Goal: Information Seeking & Learning: Check status

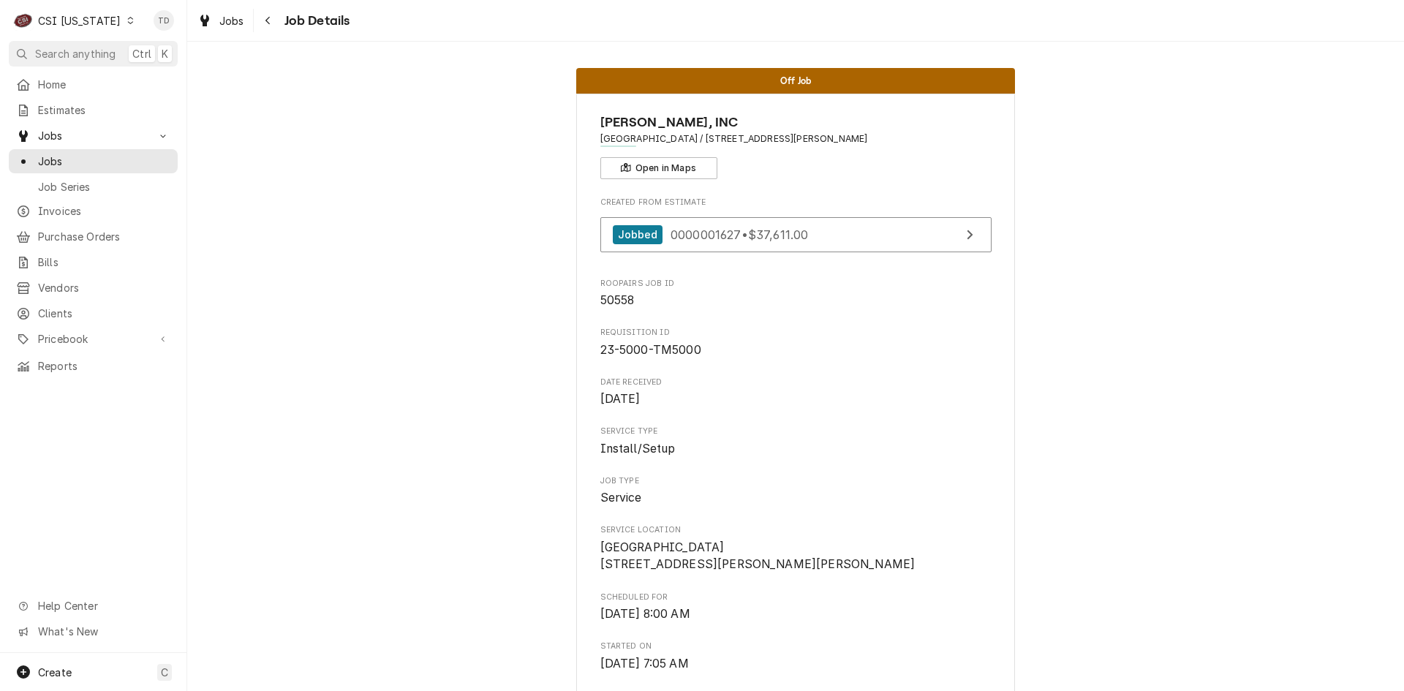
scroll to position [2001, 0]
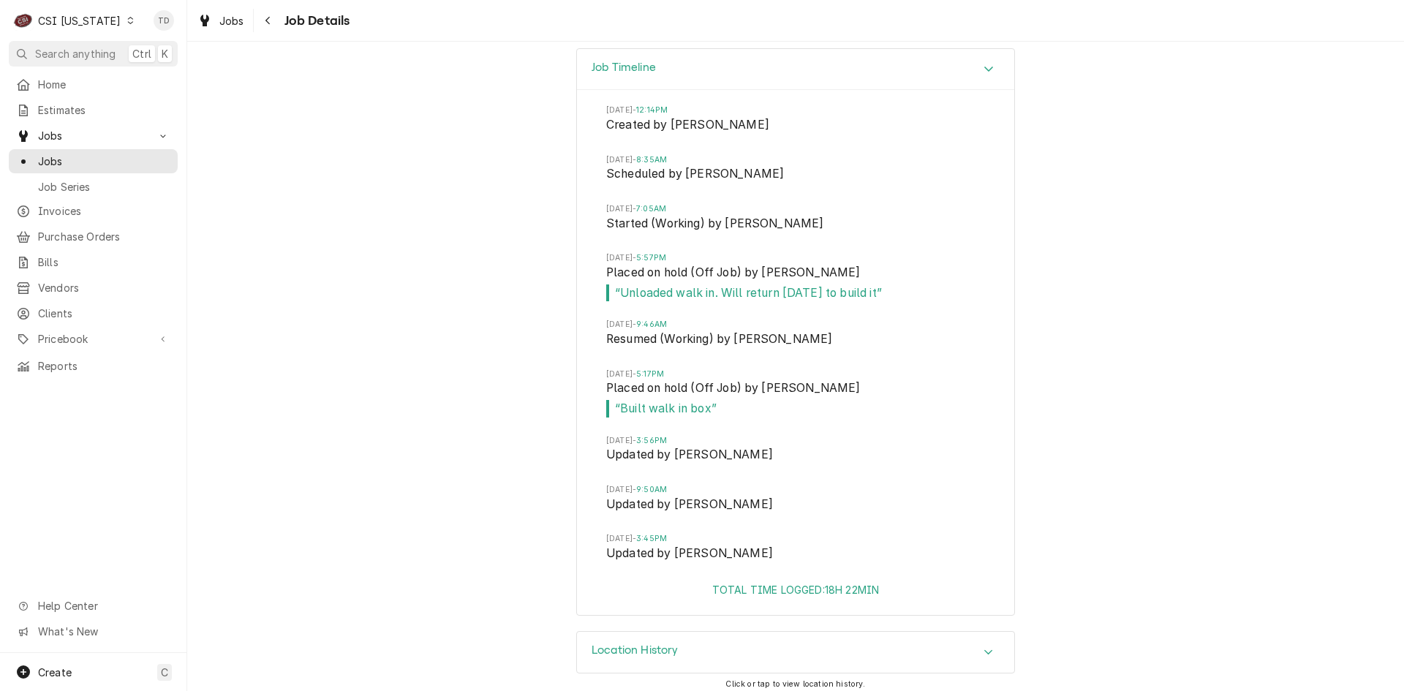
click at [102, 25] on div "CSI [US_STATE]" at bounding box center [79, 20] width 83 height 15
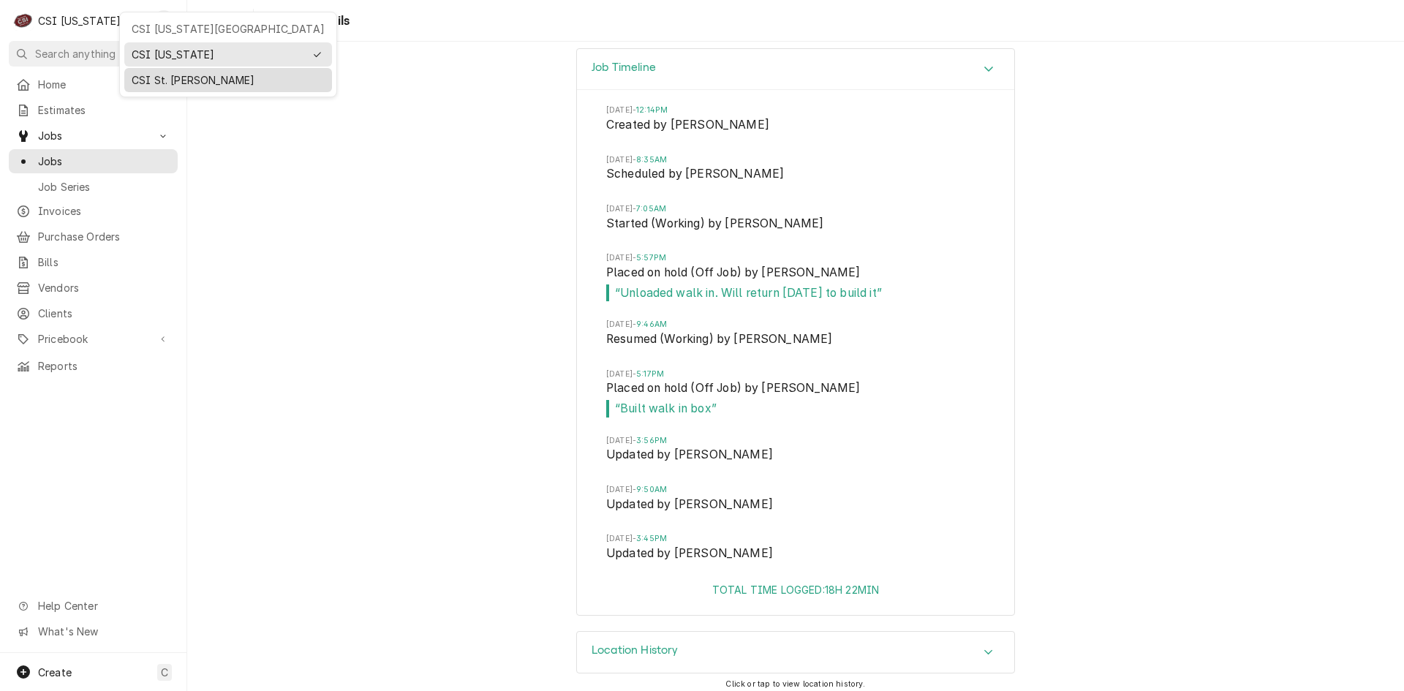
click at [141, 78] on div "CSI St. [PERSON_NAME]" at bounding box center [228, 79] width 193 height 15
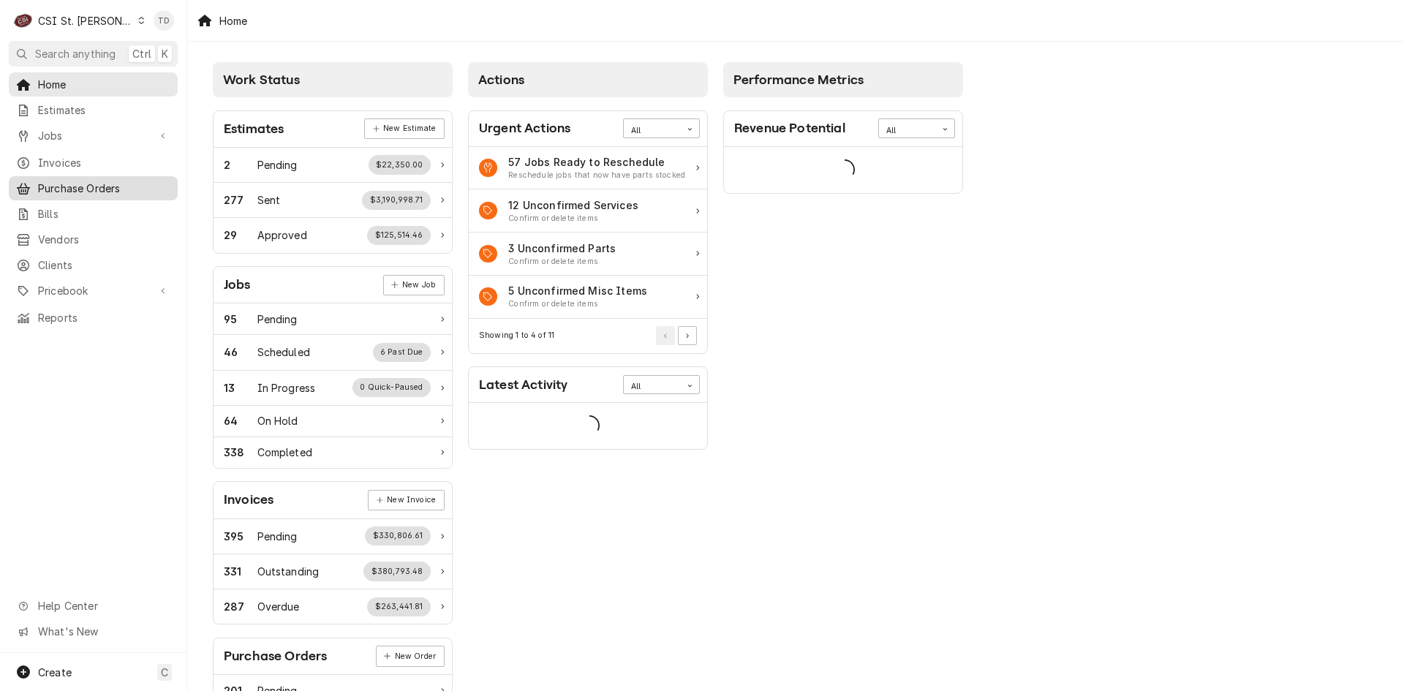
click at [106, 186] on span "Purchase Orders" at bounding box center [104, 188] width 132 height 15
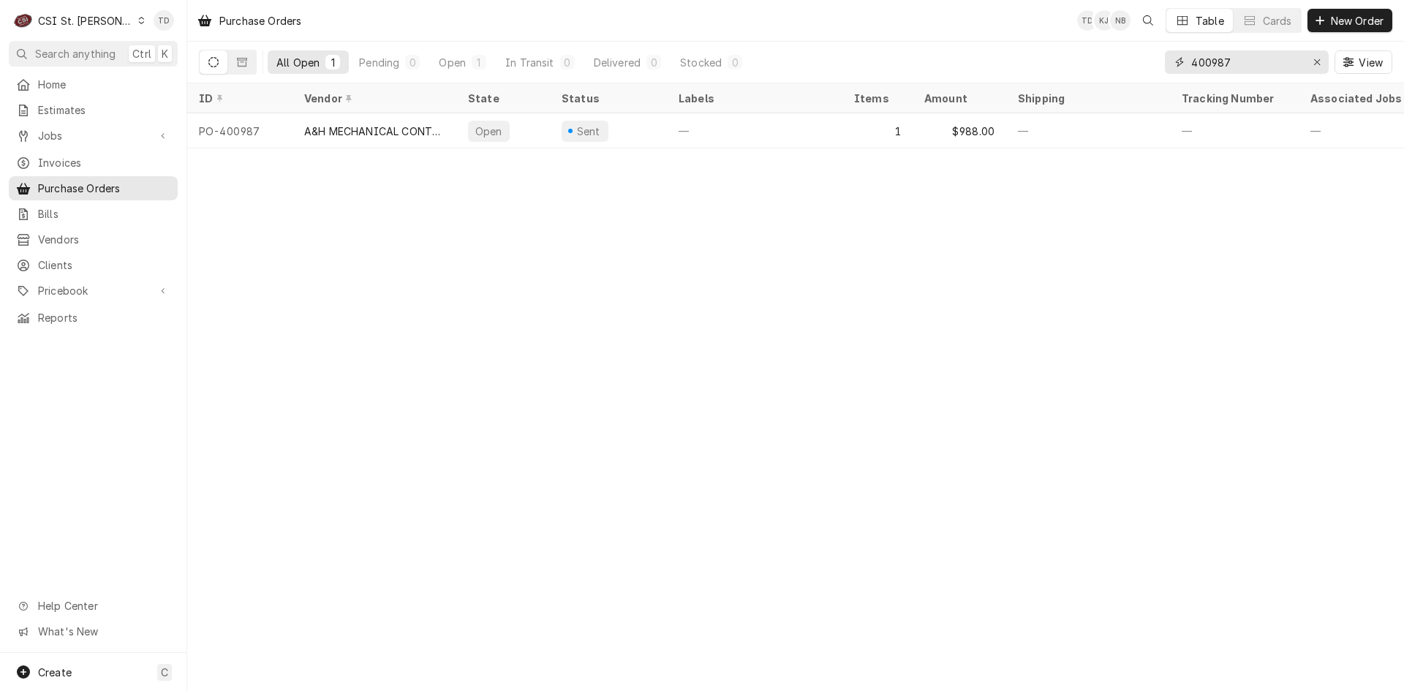
click at [1247, 61] on input "400987" at bounding box center [1246, 61] width 110 height 23
click at [1245, 61] on input "400987" at bounding box center [1246, 61] width 110 height 23
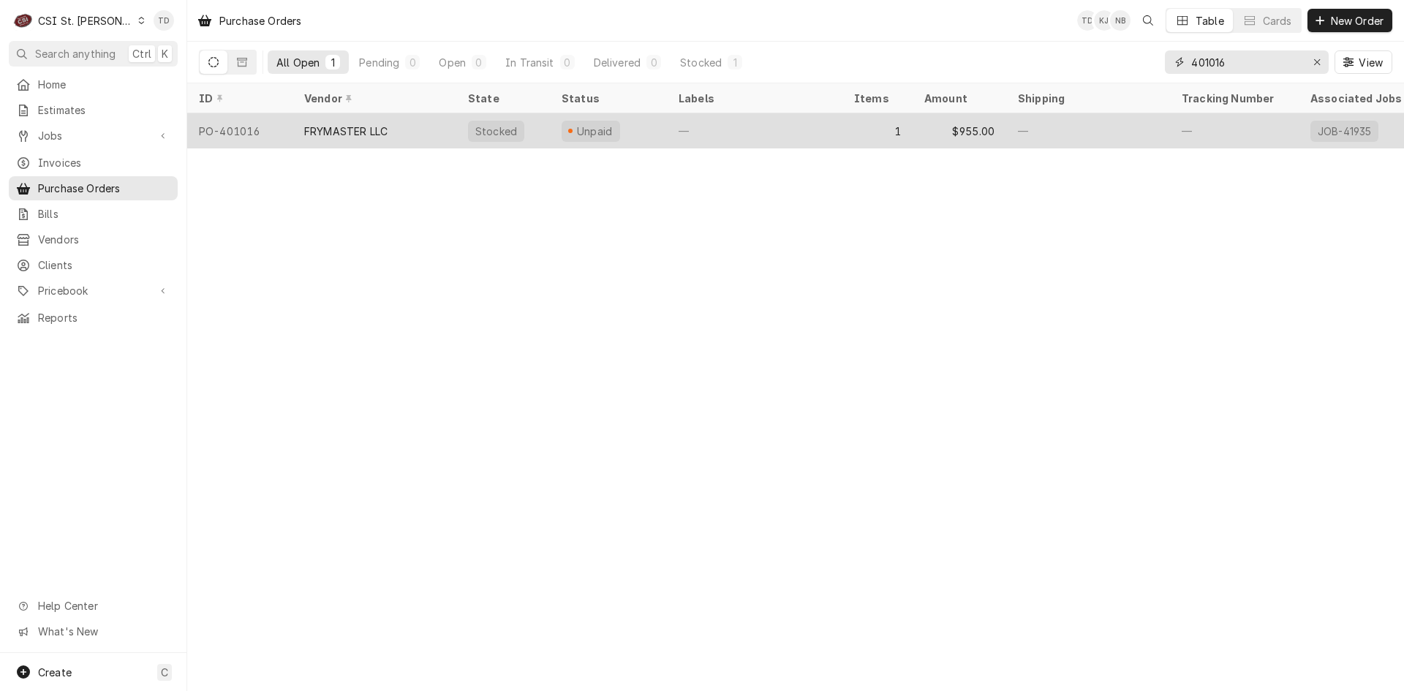
type input "401016"
click at [654, 129] on div "Unpaid" at bounding box center [608, 130] width 117 height 35
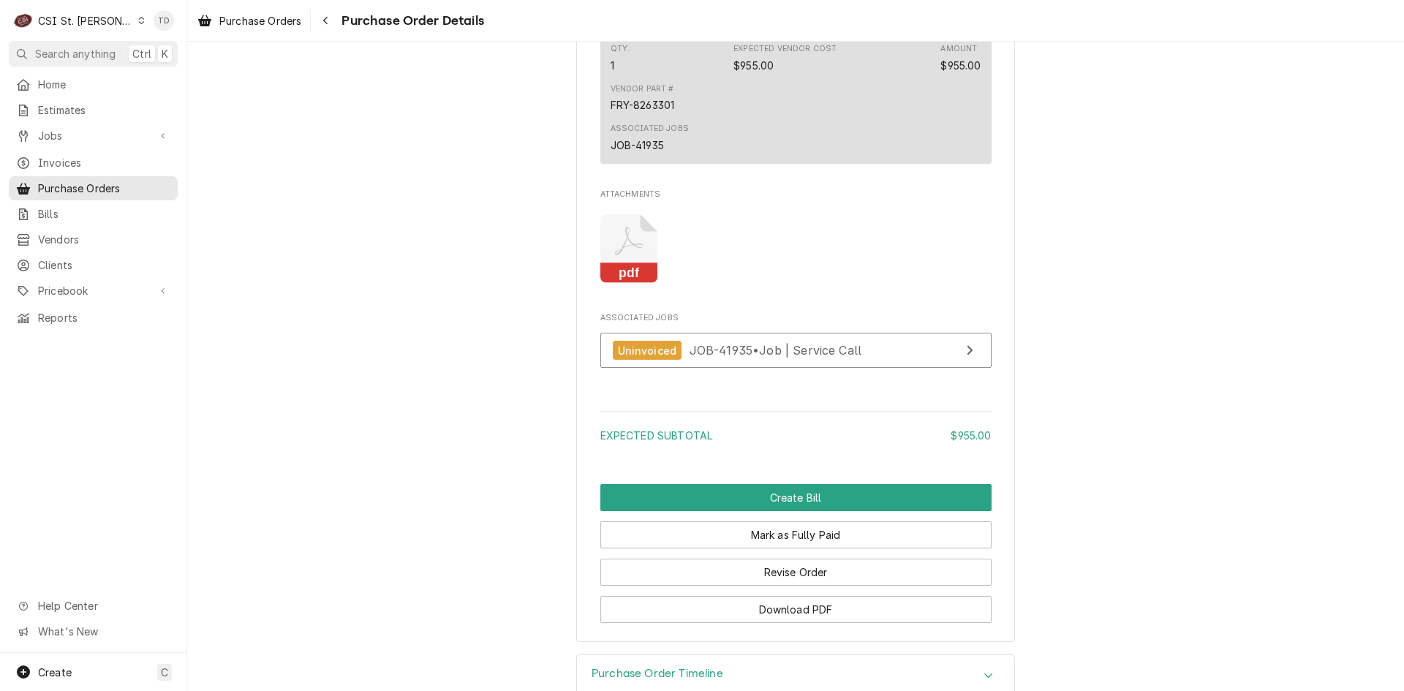
scroll to position [1194, 0]
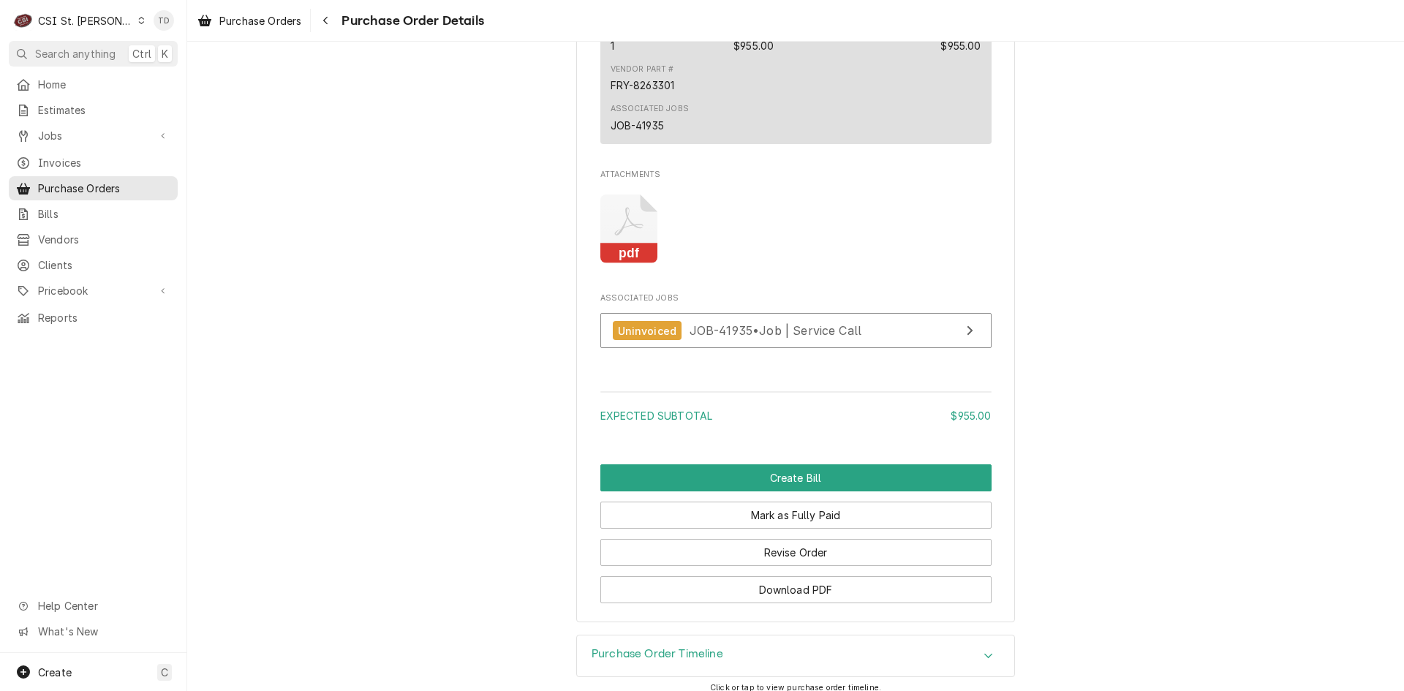
click at [632, 258] on icon "Attachments" at bounding box center [629, 228] width 58 height 69
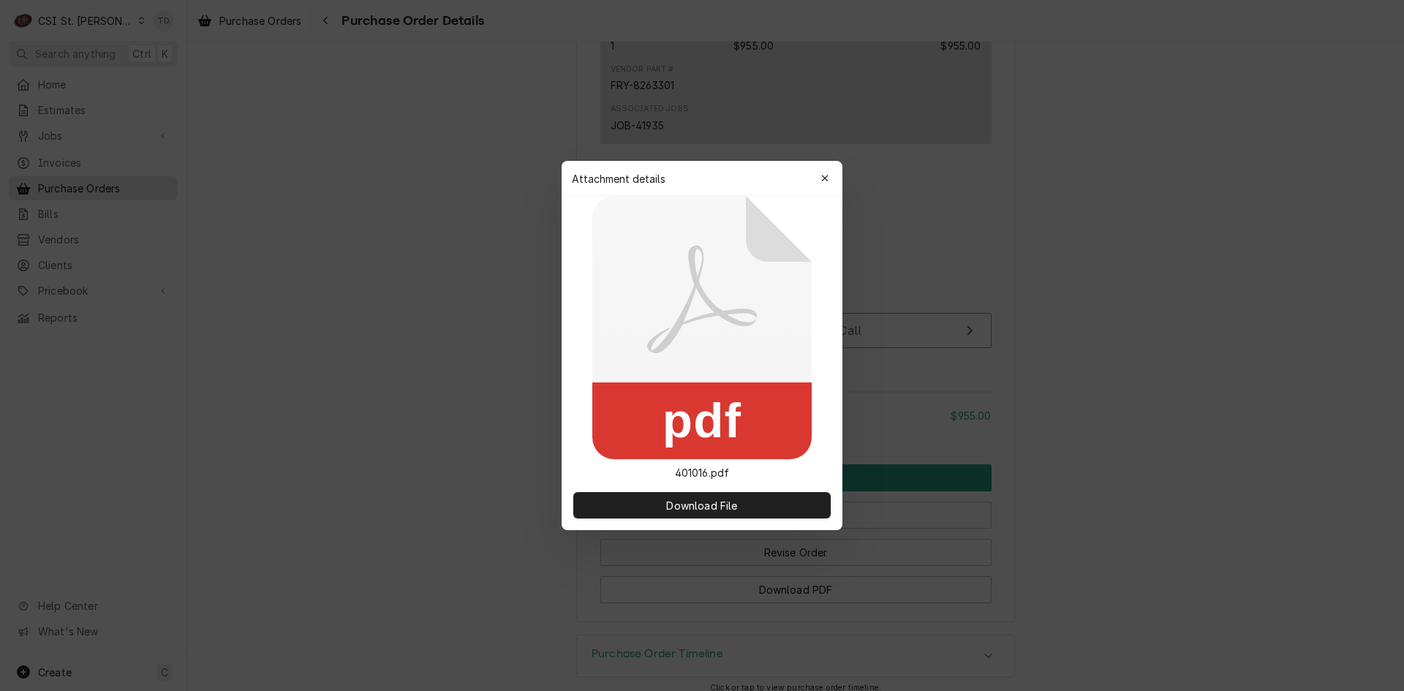
click at [690, 317] on icon at bounding box center [702, 299] width 110 height 108
click at [717, 507] on span "Download File" at bounding box center [701, 505] width 77 height 15
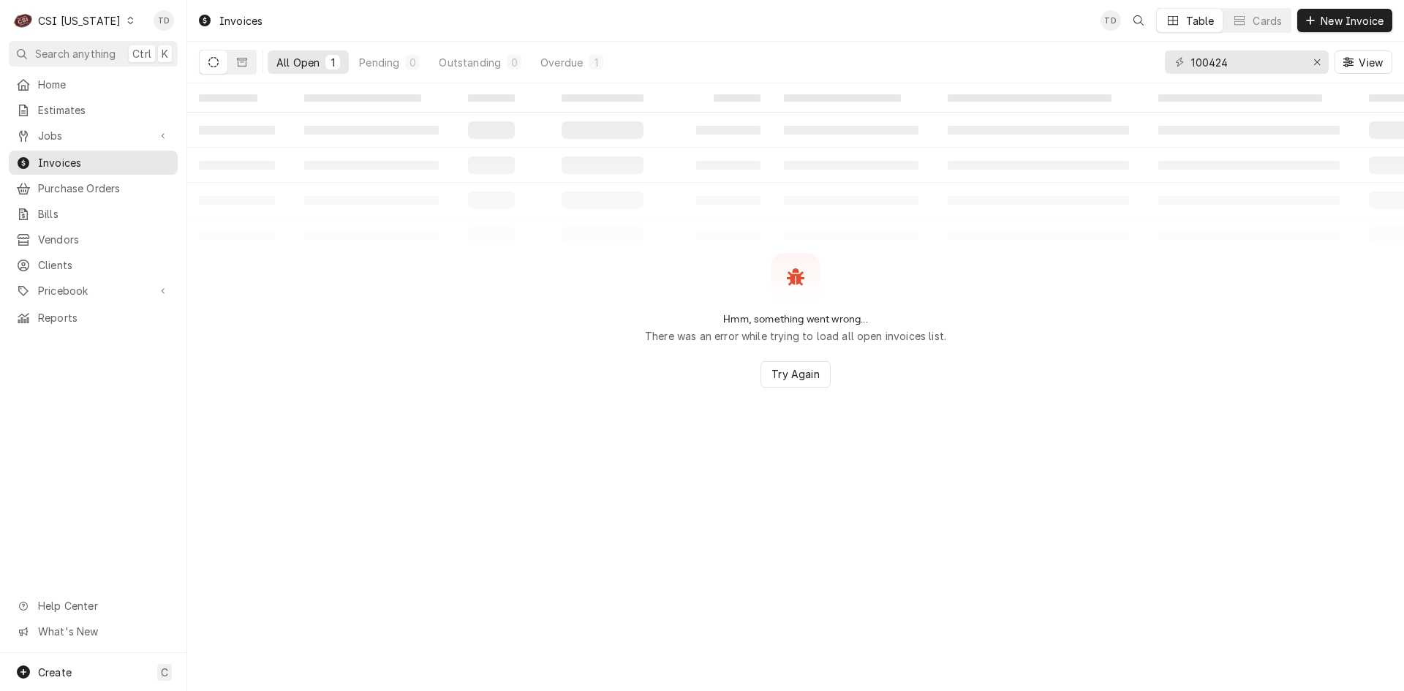
click at [91, 19] on div "CSI Kentucky" at bounding box center [79, 20] width 83 height 15
click at [151, 32] on div "CSI [US_STATE][GEOGRAPHIC_DATA]" at bounding box center [228, 28] width 193 height 15
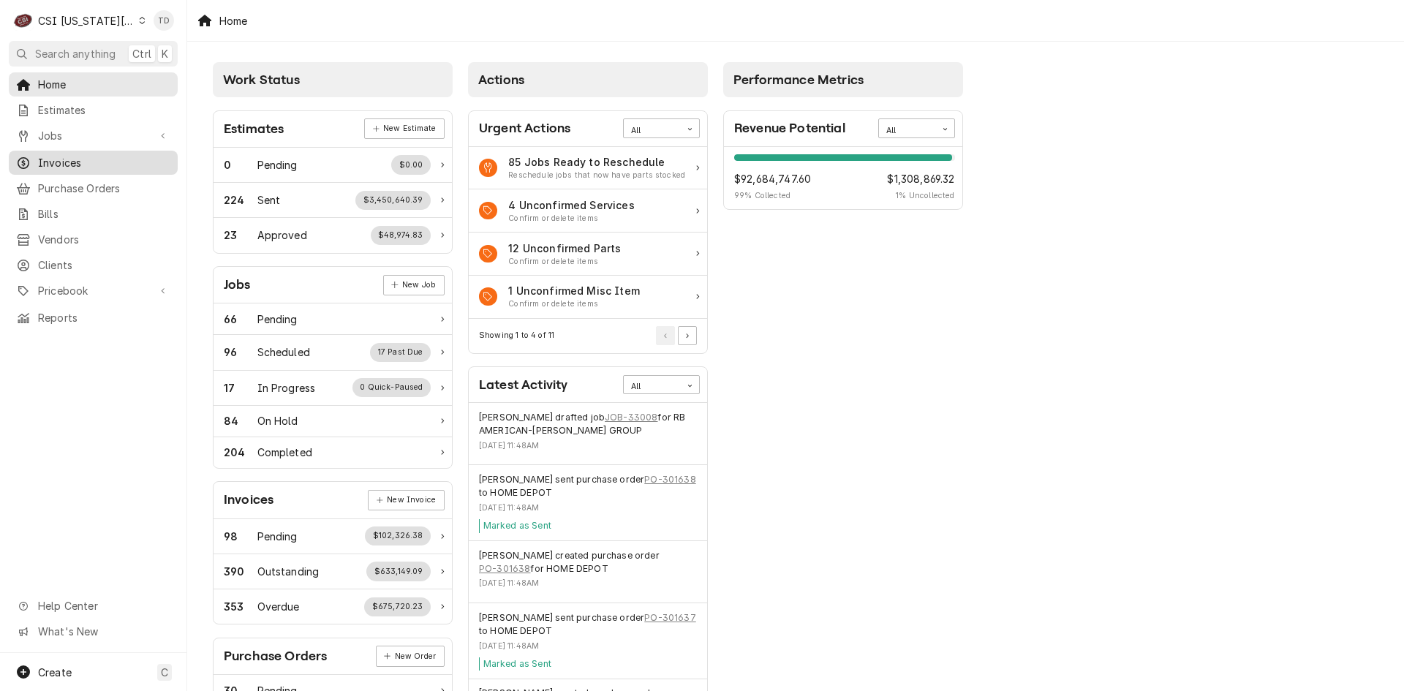
click at [127, 160] on span "Invoices" at bounding box center [104, 162] width 132 height 15
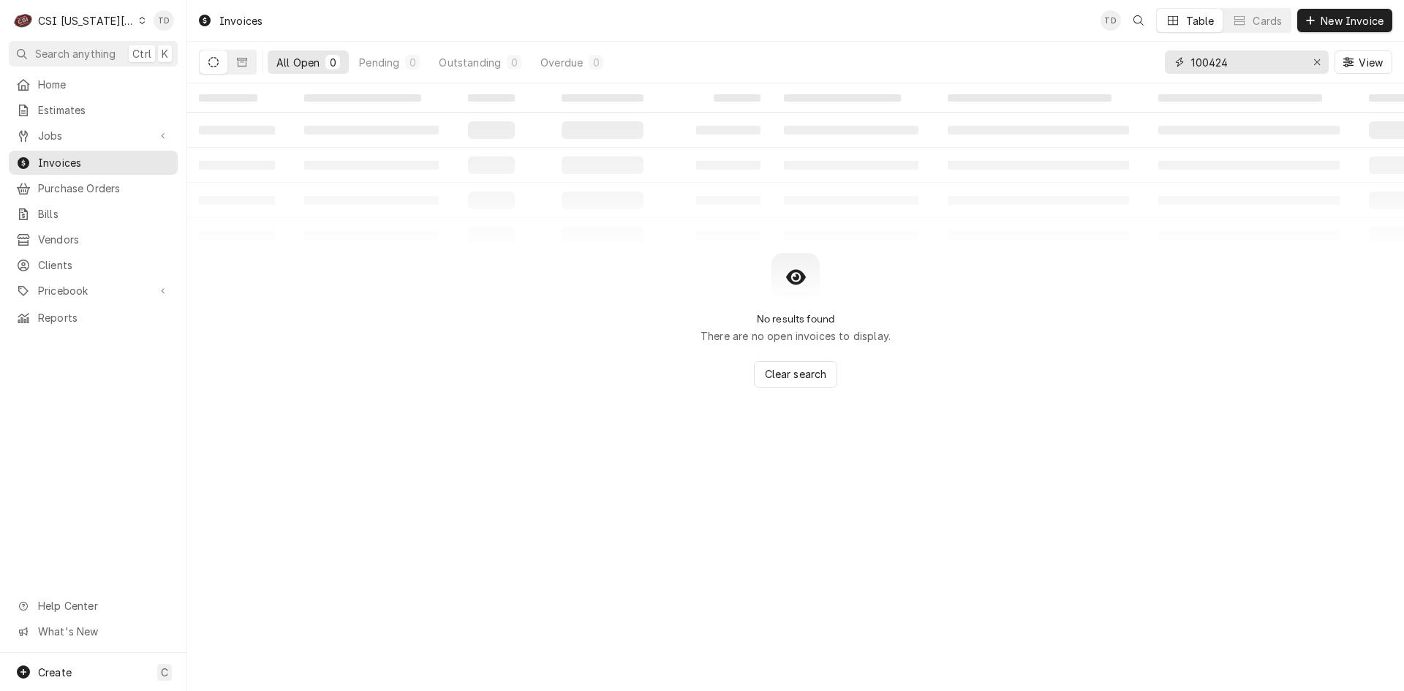
click at [1247, 65] on input "100424" at bounding box center [1246, 61] width 110 height 23
click at [242, 57] on icon "Dynamic Content Wrapper" at bounding box center [242, 62] width 10 height 10
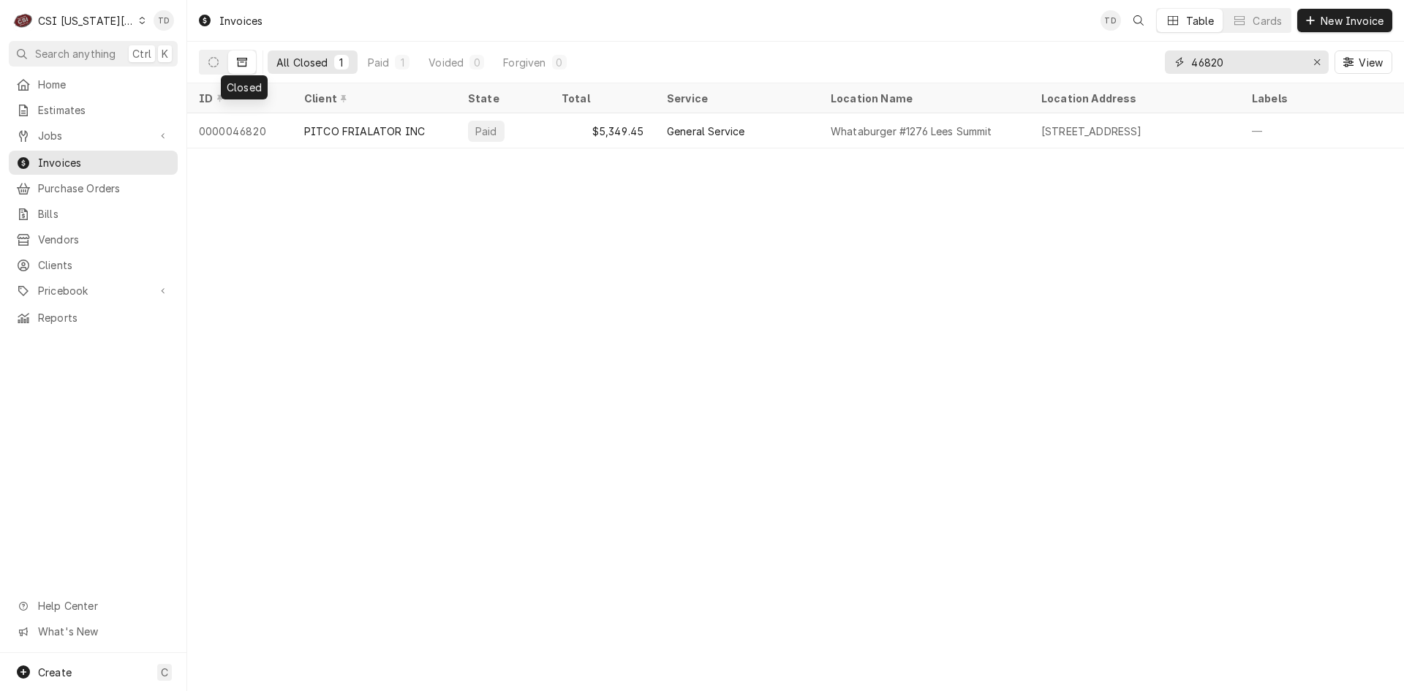
click at [1238, 66] on input "46820" at bounding box center [1246, 61] width 110 height 23
click at [1256, 61] on input "47590" at bounding box center [1246, 61] width 110 height 23
click at [1239, 60] on input "47838" at bounding box center [1246, 61] width 110 height 23
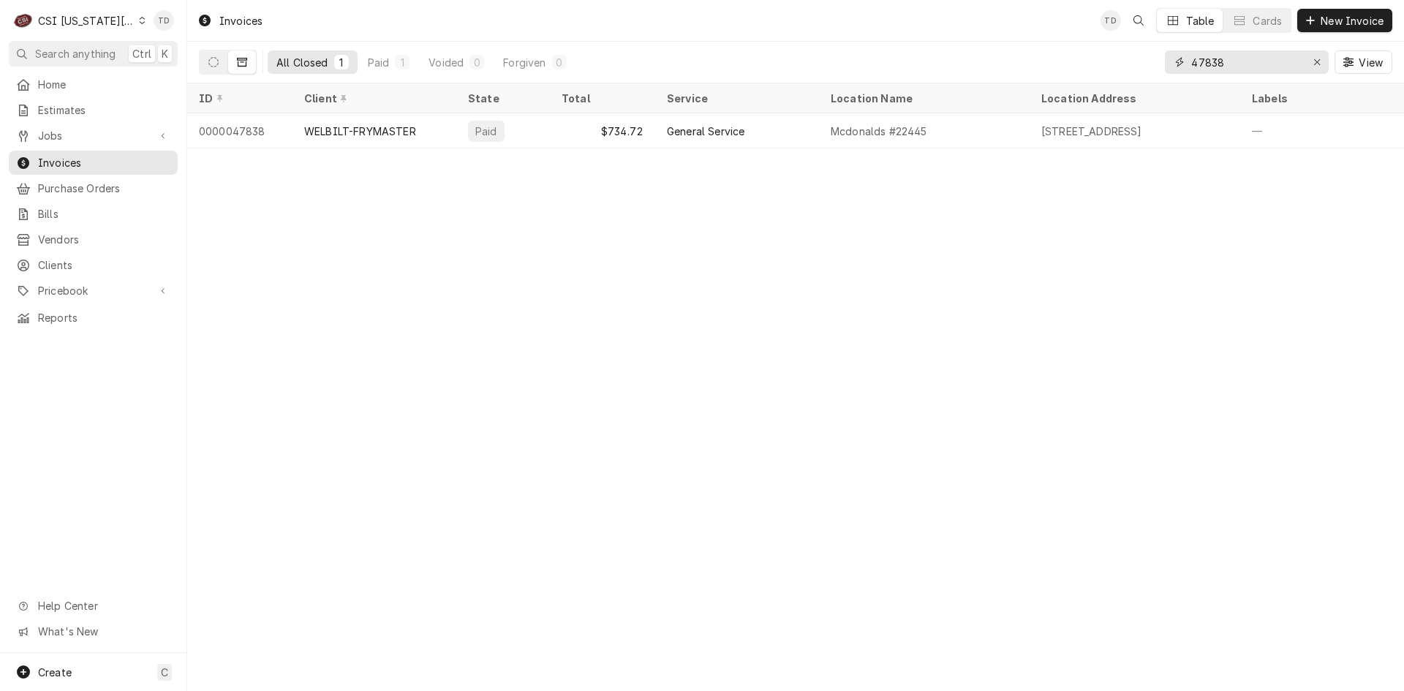
click at [1239, 58] on input "47838" at bounding box center [1246, 61] width 110 height 23
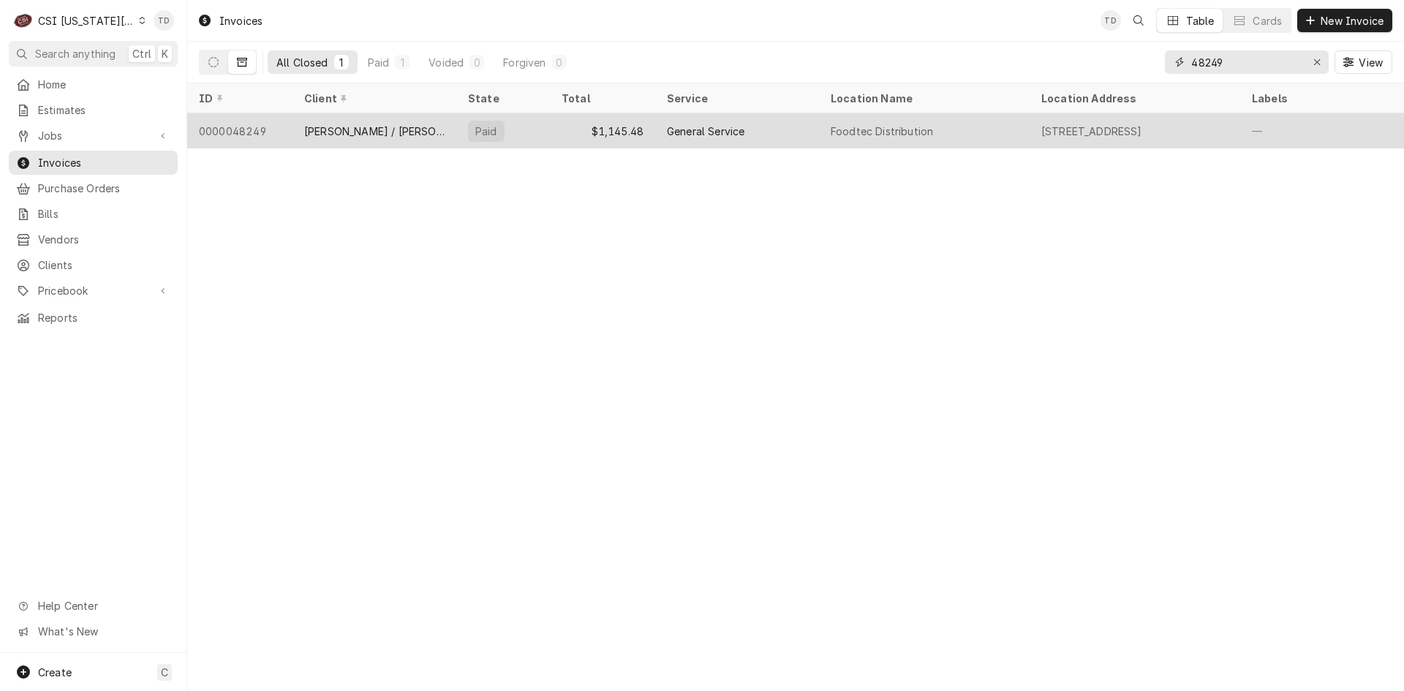
type input "48249"
click at [762, 127] on div "General Service" at bounding box center [737, 130] width 164 height 35
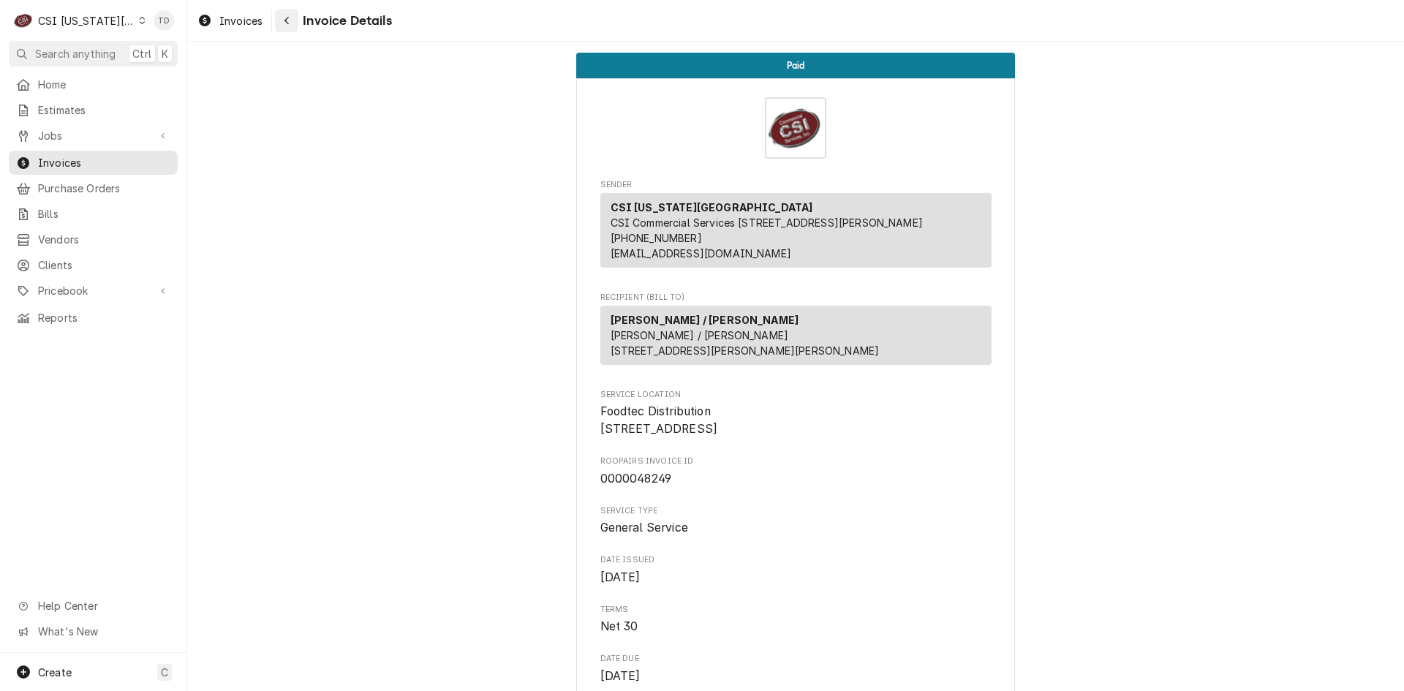
click at [284, 22] on icon "Navigate back" at bounding box center [287, 20] width 7 height 10
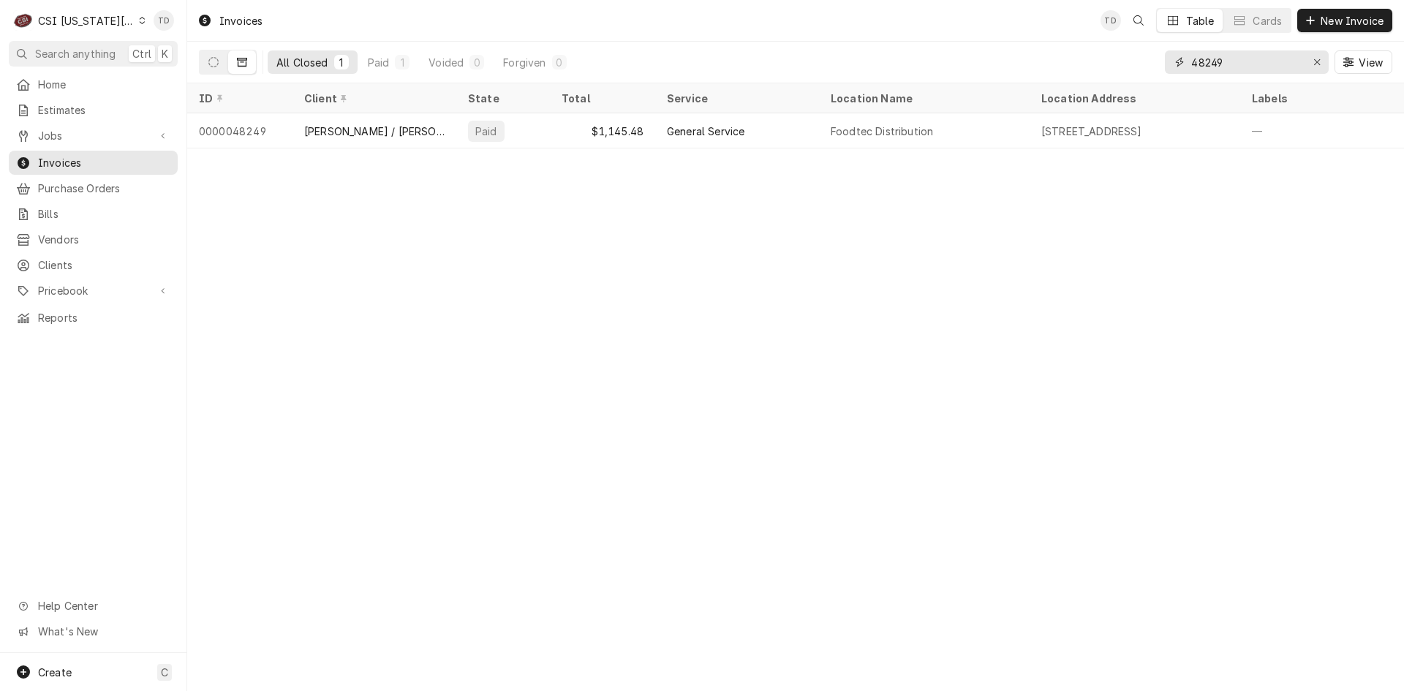
click at [1236, 62] on input "48249" at bounding box center [1246, 61] width 110 height 23
click at [1234, 69] on input "48585" at bounding box center [1246, 61] width 110 height 23
click at [1234, 68] on input "48585" at bounding box center [1246, 61] width 110 height 23
click at [1264, 61] on input "48967" at bounding box center [1246, 61] width 110 height 23
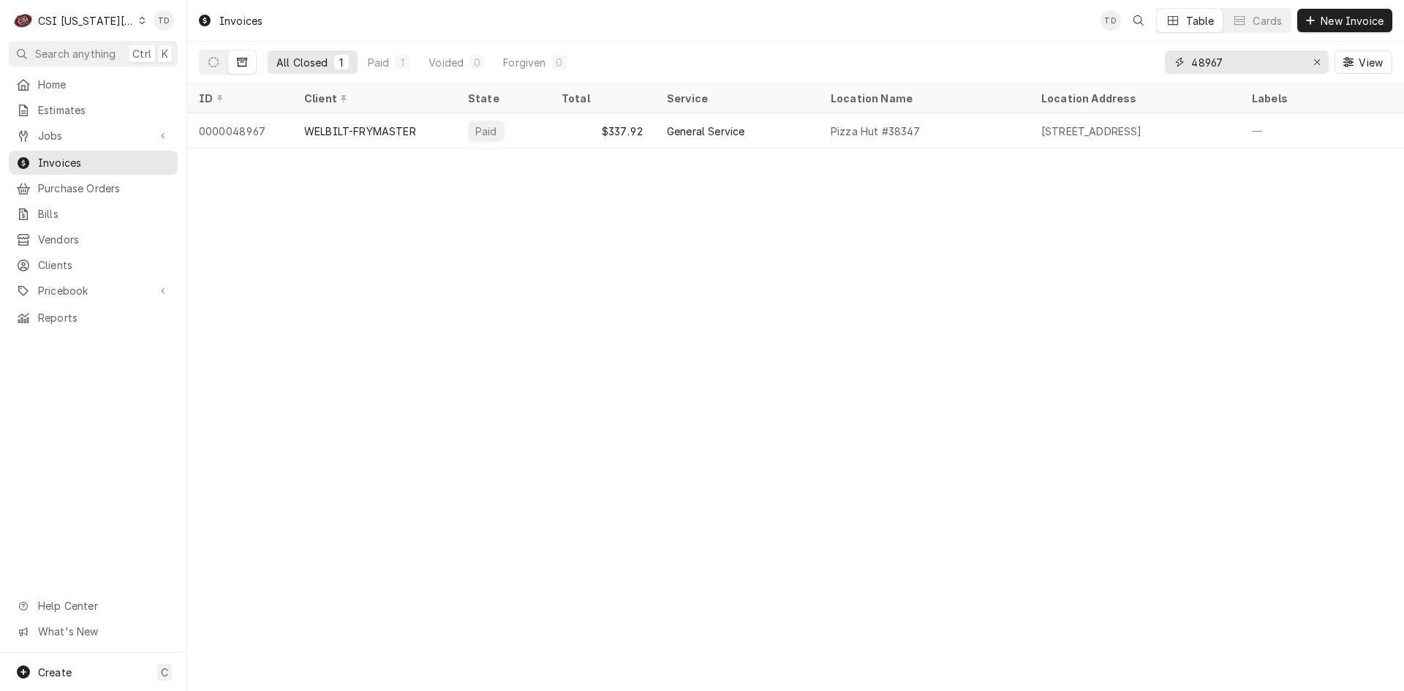
click at [1263, 61] on input "48967" at bounding box center [1246, 61] width 110 height 23
click at [1234, 63] on input "49317" at bounding box center [1246, 61] width 110 height 23
click at [1238, 64] on input "49479" at bounding box center [1246, 61] width 110 height 23
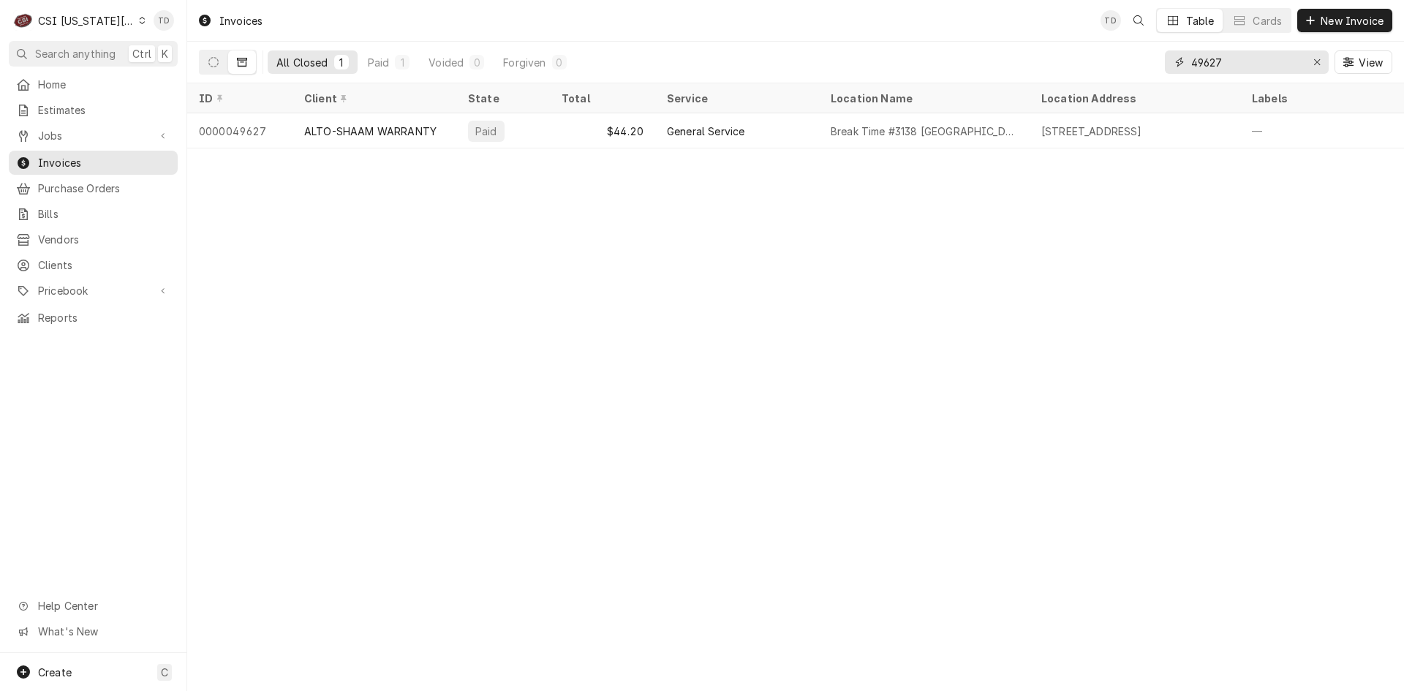
click at [1220, 63] on input "49627" at bounding box center [1246, 61] width 110 height 23
click at [1220, 62] on input "49627" at bounding box center [1246, 61] width 110 height 23
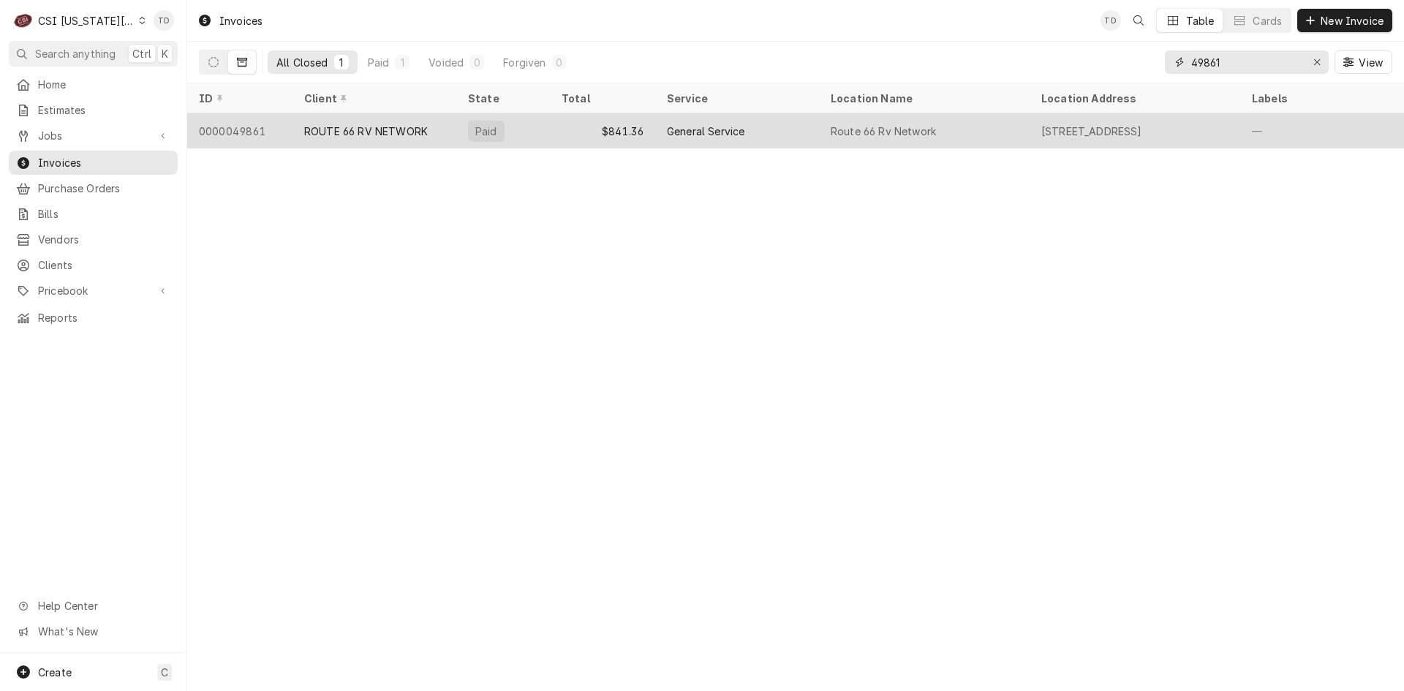
type input "49861"
click at [607, 129] on div "$841.36" at bounding box center [602, 130] width 105 height 35
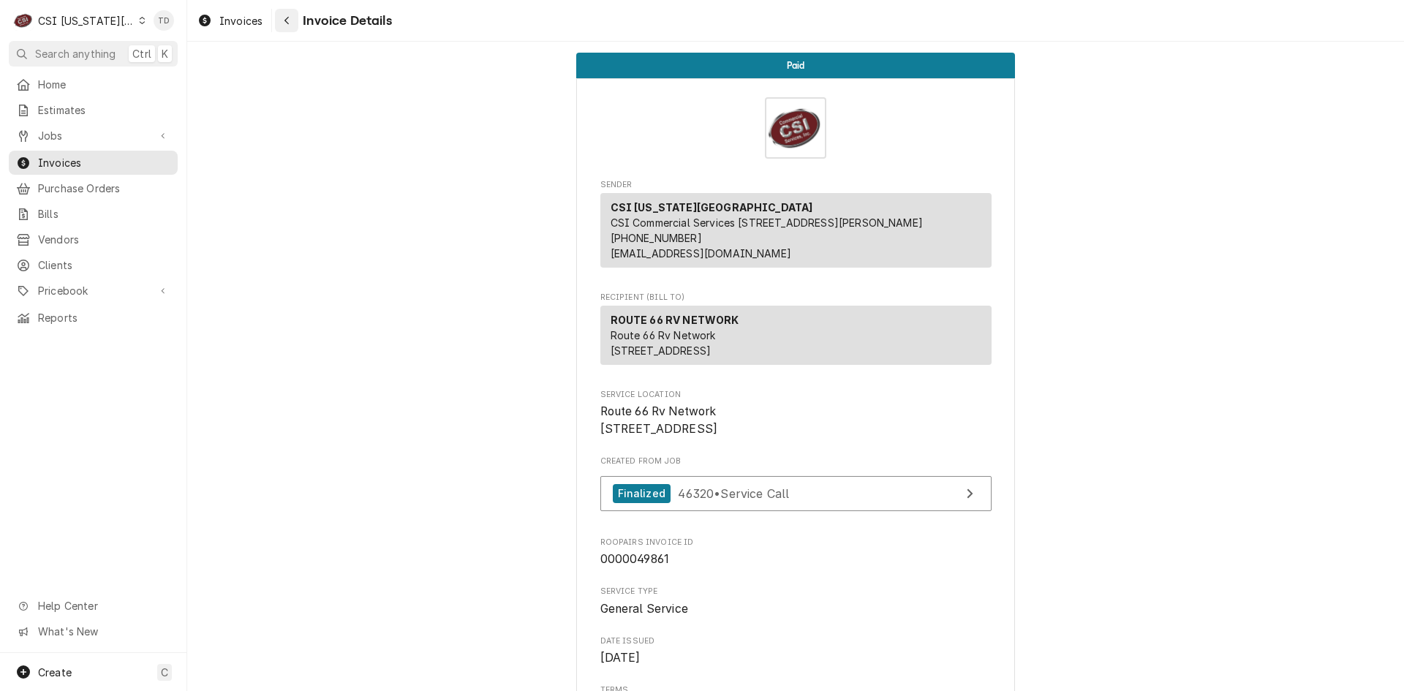
click at [287, 20] on icon "Navigate back" at bounding box center [287, 20] width 7 height 10
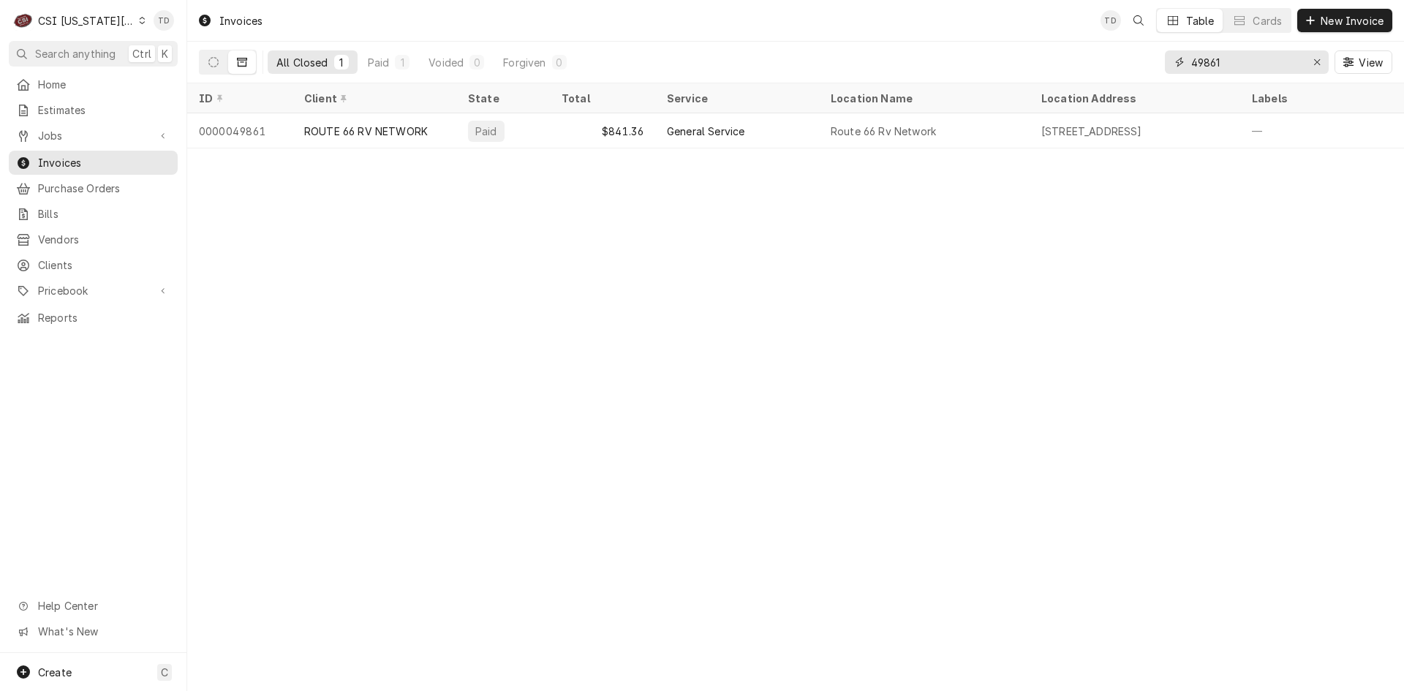
click at [1226, 62] on input "49861" at bounding box center [1246, 61] width 110 height 23
click at [1230, 64] on input "49964" at bounding box center [1246, 61] width 110 height 23
click at [1241, 67] on input "50346" at bounding box center [1246, 61] width 110 height 23
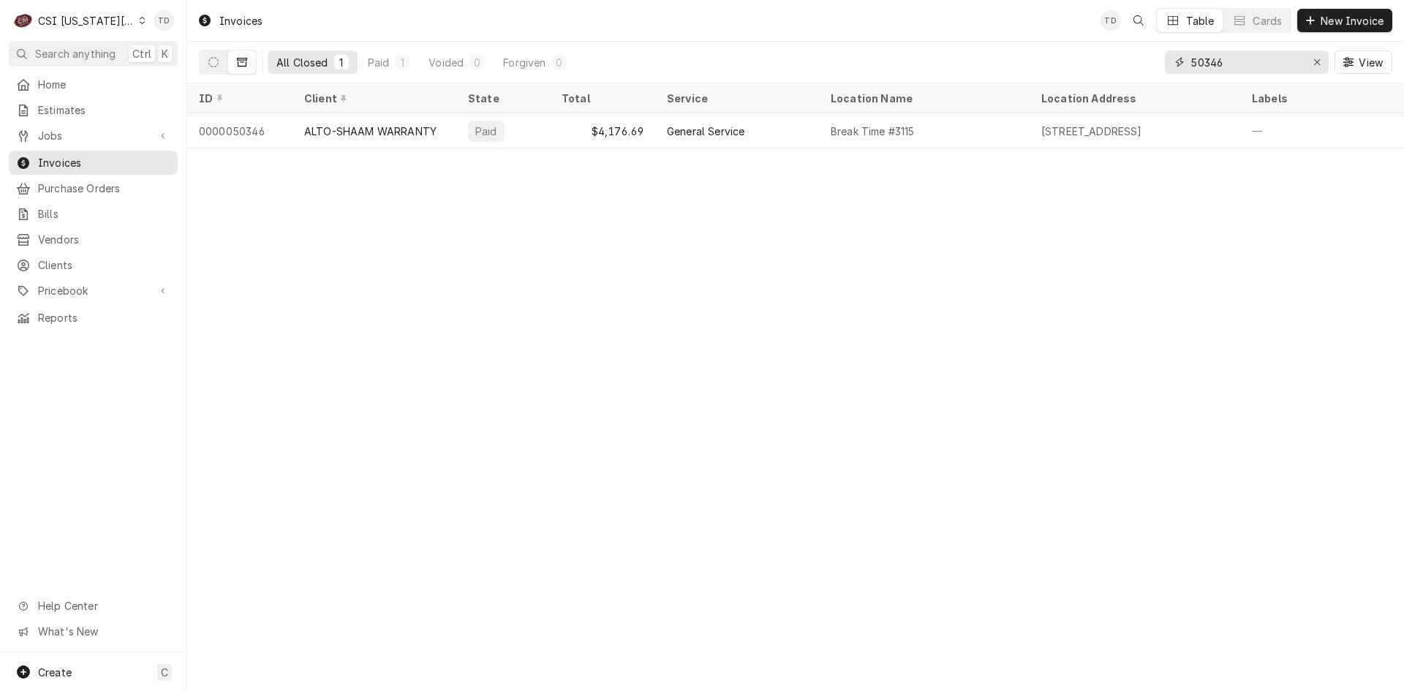
click at [1241, 67] on input "50346" at bounding box center [1246, 61] width 110 height 23
click at [1225, 68] on input "50346" at bounding box center [1246, 61] width 110 height 23
click at [1241, 66] on input "50357" at bounding box center [1246, 61] width 110 height 23
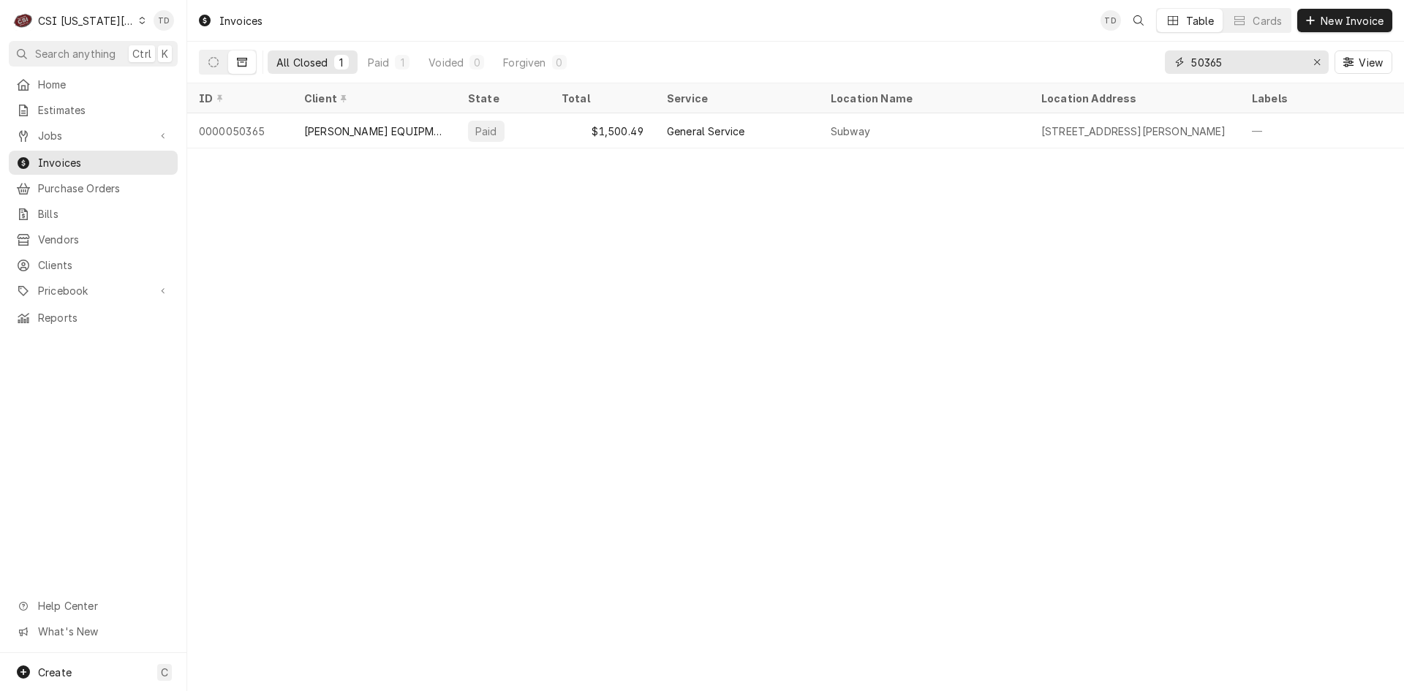
click at [1241, 65] on input "50365" at bounding box center [1246, 61] width 110 height 23
click at [1241, 65] on input "50375" at bounding box center [1246, 61] width 110 height 23
click at [1241, 65] on input "50458" at bounding box center [1246, 61] width 110 height 23
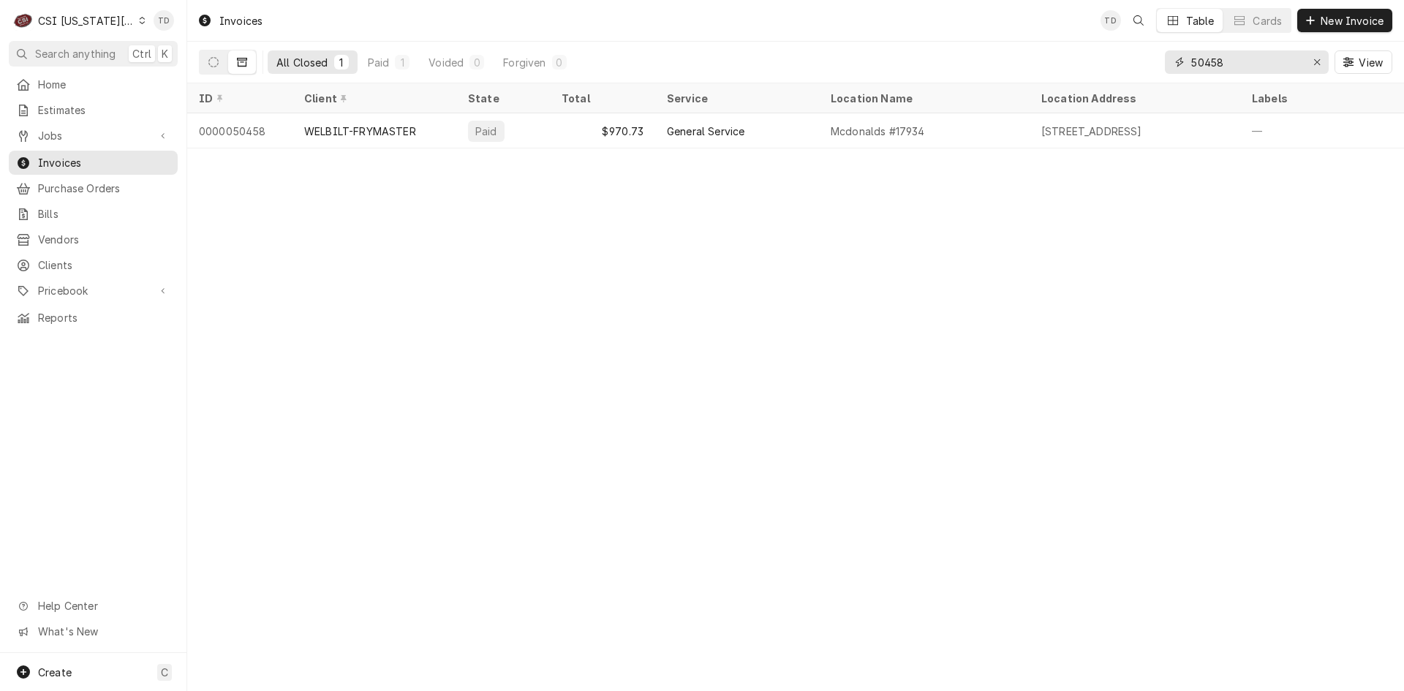
click at [1241, 65] on input "50458" at bounding box center [1246, 61] width 110 height 23
click at [1241, 65] on input "50514" at bounding box center [1246, 61] width 110 height 23
click at [1241, 65] on input "50552" at bounding box center [1246, 61] width 110 height 23
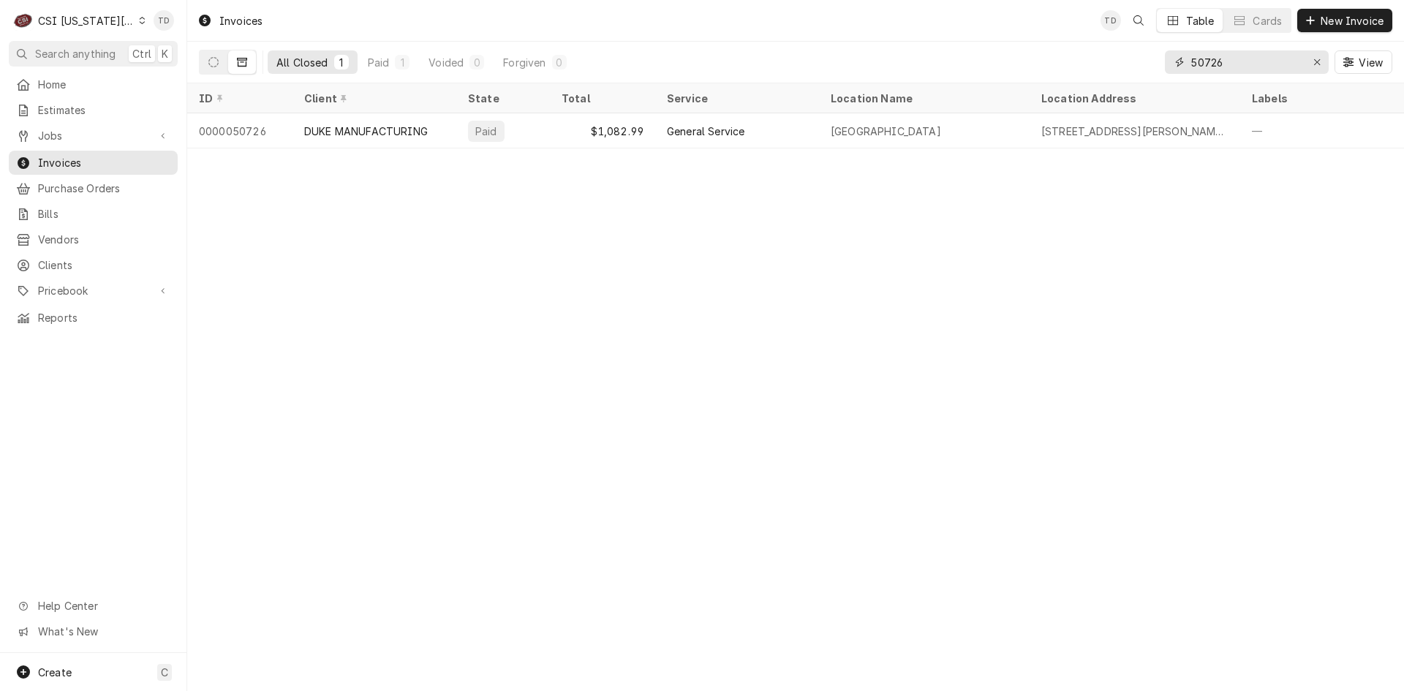
click at [1241, 65] on input "50726" at bounding box center [1246, 61] width 110 height 23
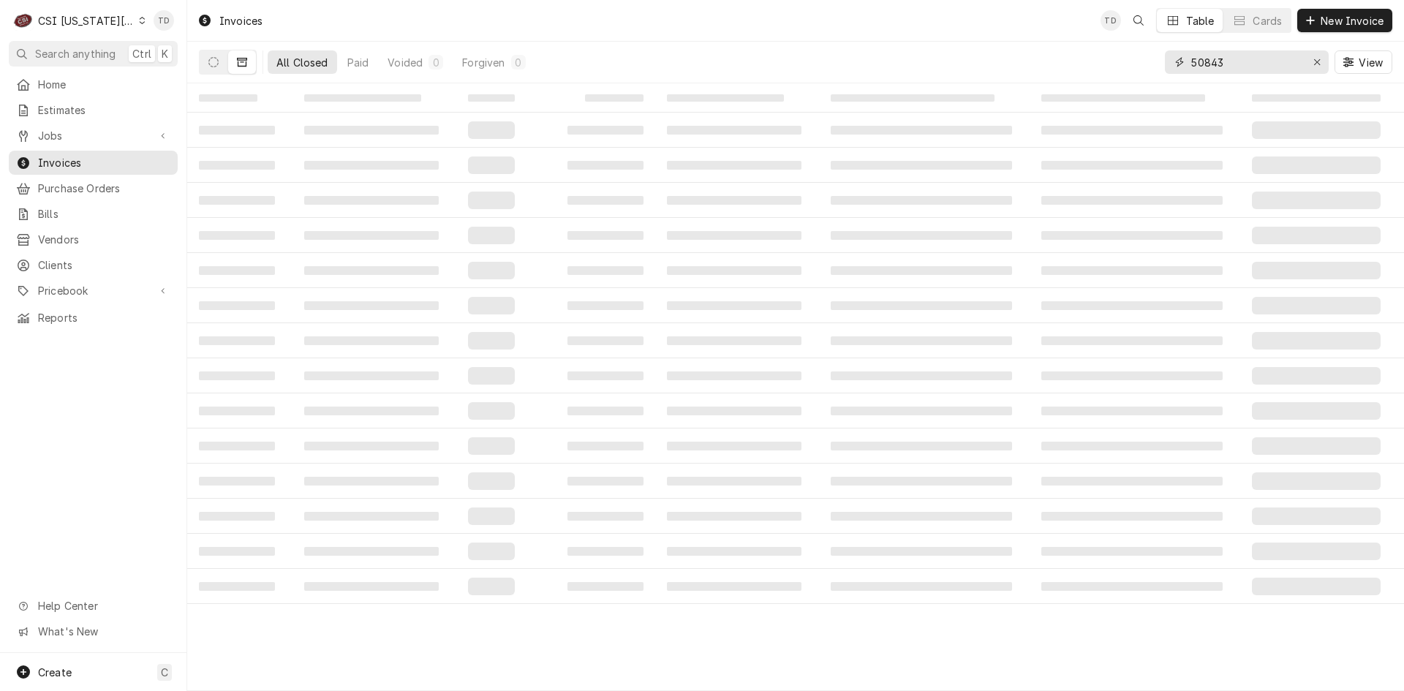
click at [1240, 65] on input "50843" at bounding box center [1246, 61] width 110 height 23
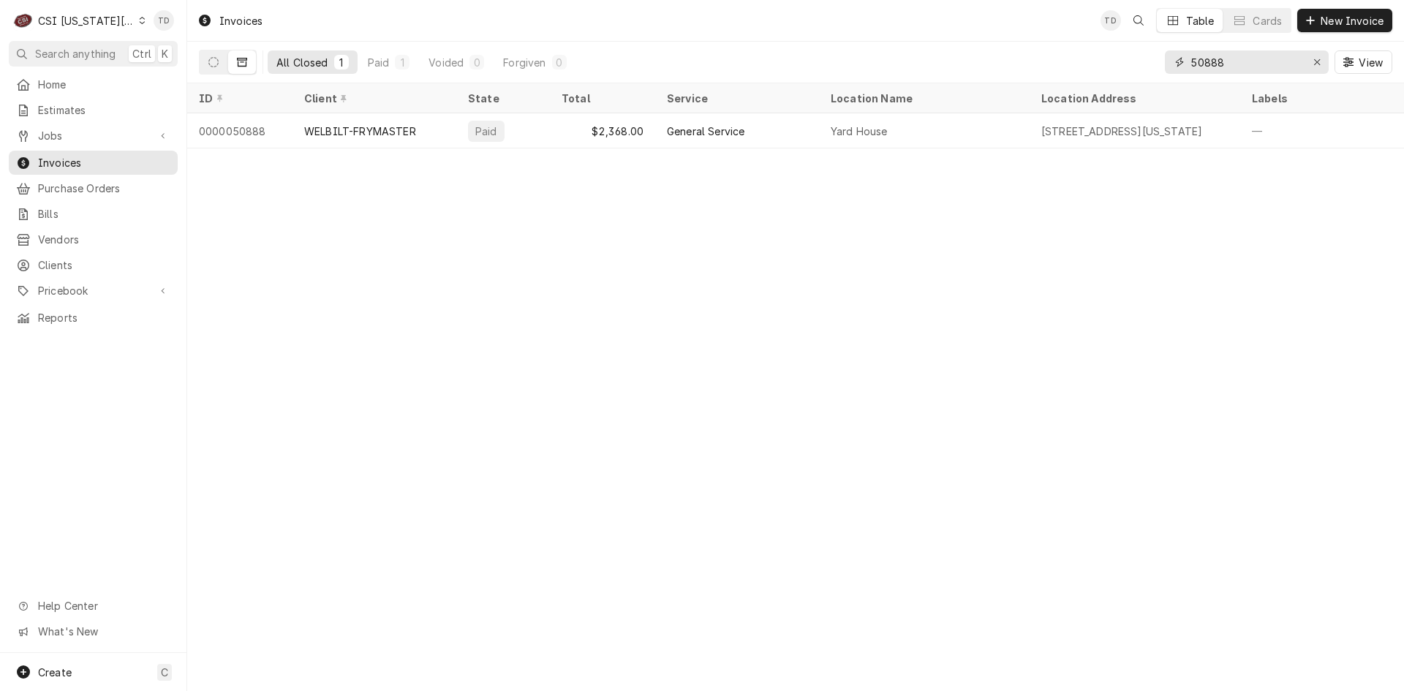
click at [1240, 65] on input "50888" at bounding box center [1246, 61] width 110 height 23
click at [1240, 65] on input "50958" at bounding box center [1246, 61] width 110 height 23
click at [1240, 65] on input "50967" at bounding box center [1246, 61] width 110 height 23
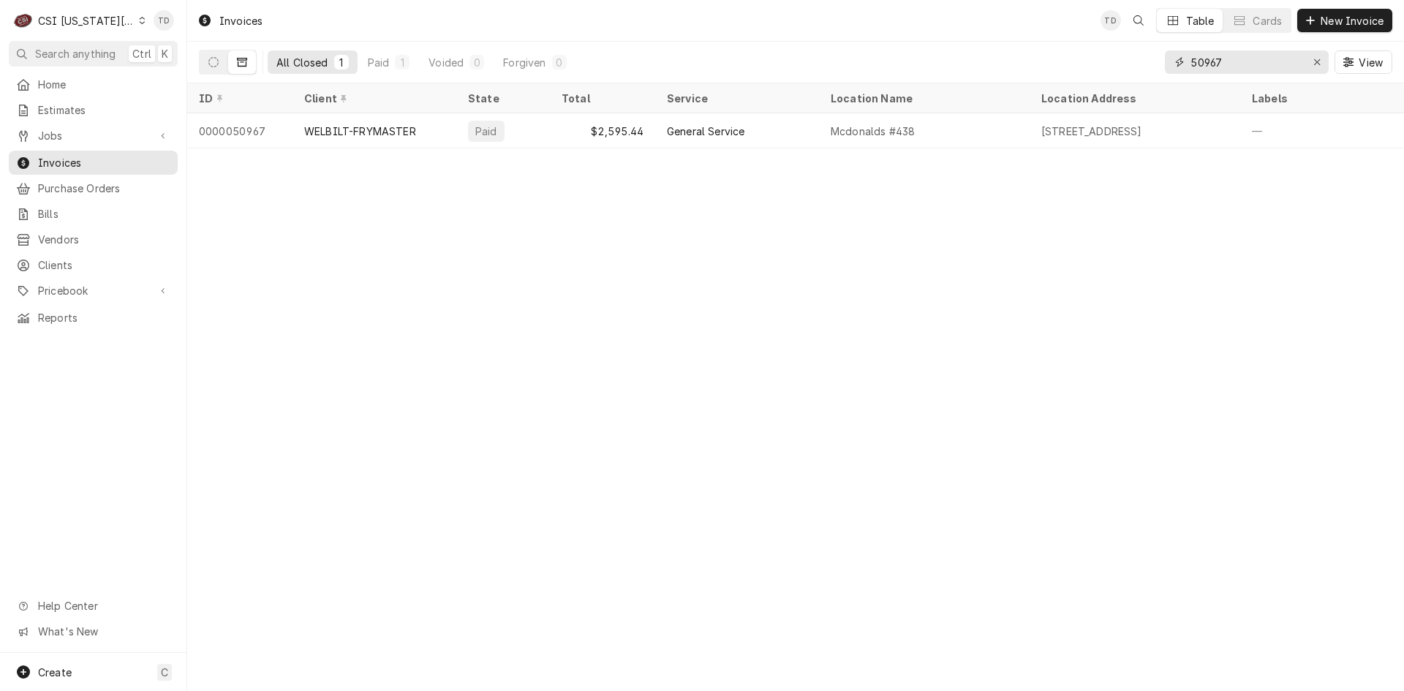
click at [1240, 65] on input "50967" at bounding box center [1246, 61] width 110 height 23
click at [1225, 66] on input "51007" at bounding box center [1246, 61] width 110 height 23
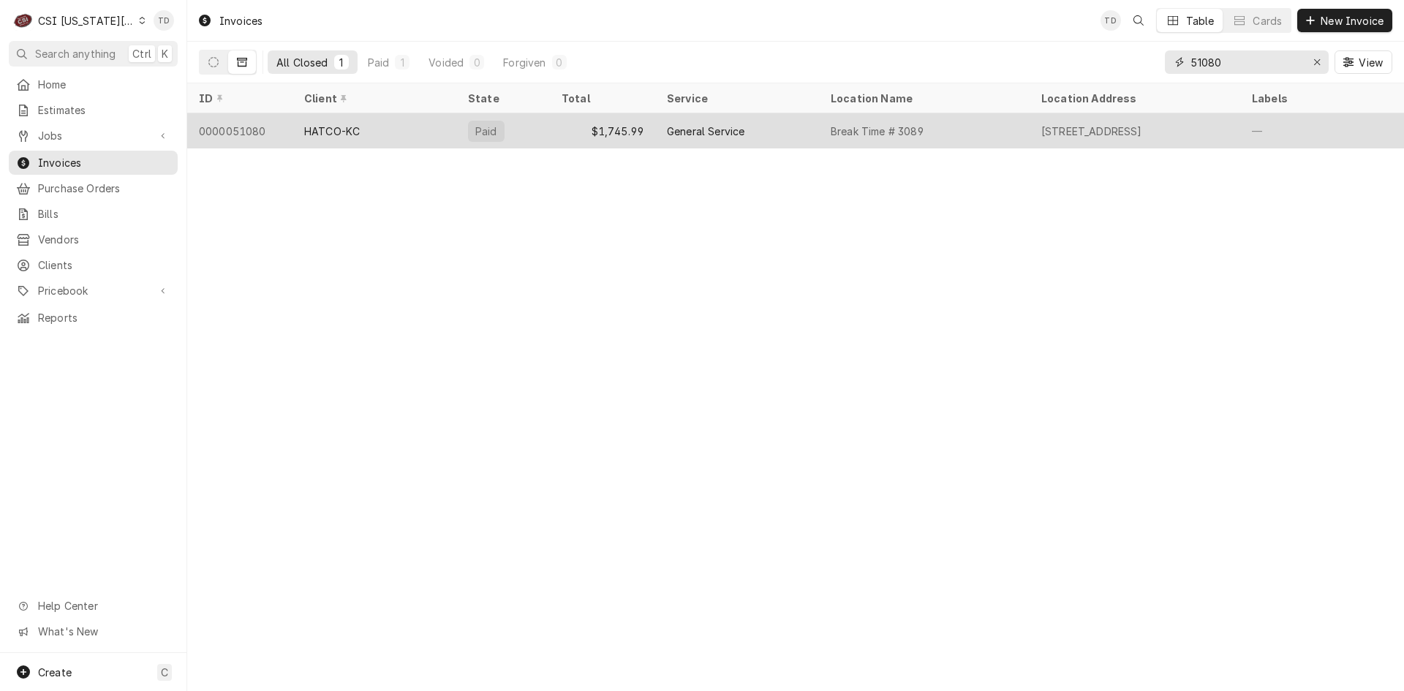
type input "51080"
click at [559, 130] on div "$1,745.99" at bounding box center [602, 130] width 105 height 35
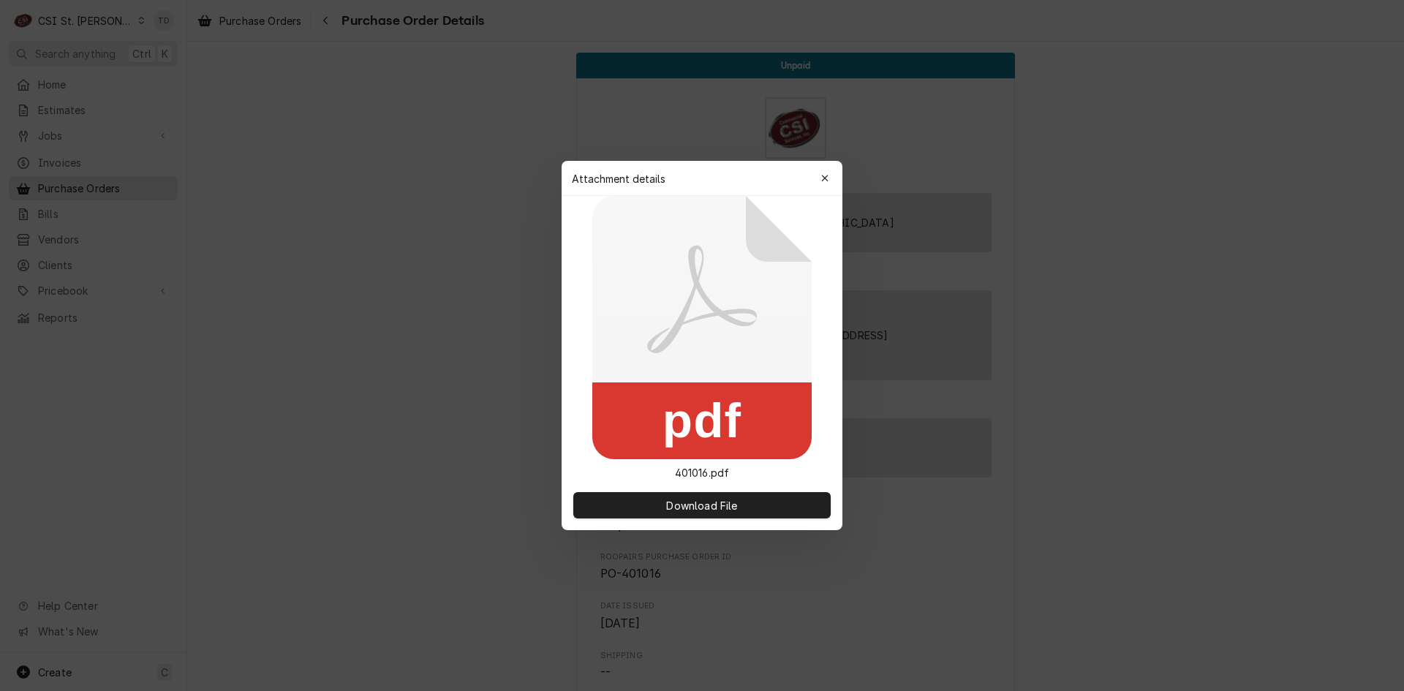
scroll to position [1257, 0]
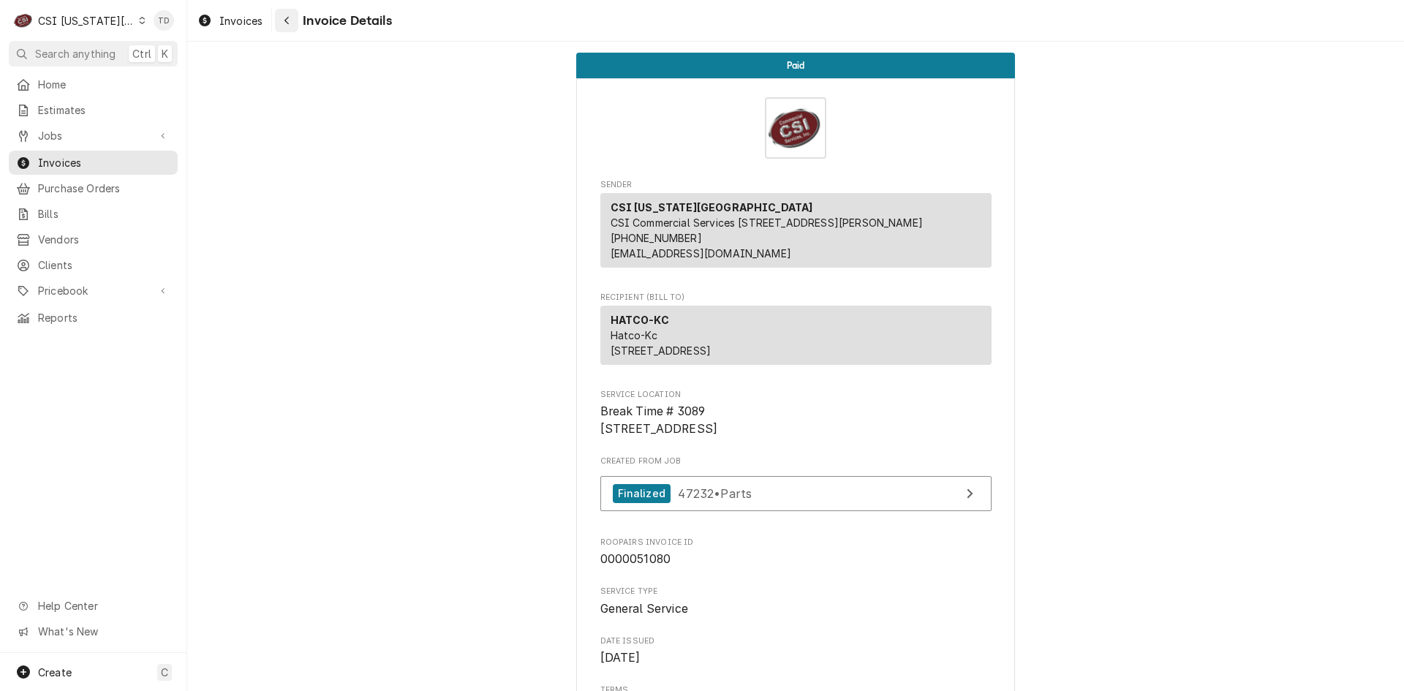
click at [290, 16] on div "Navigate back" at bounding box center [286, 20] width 15 height 15
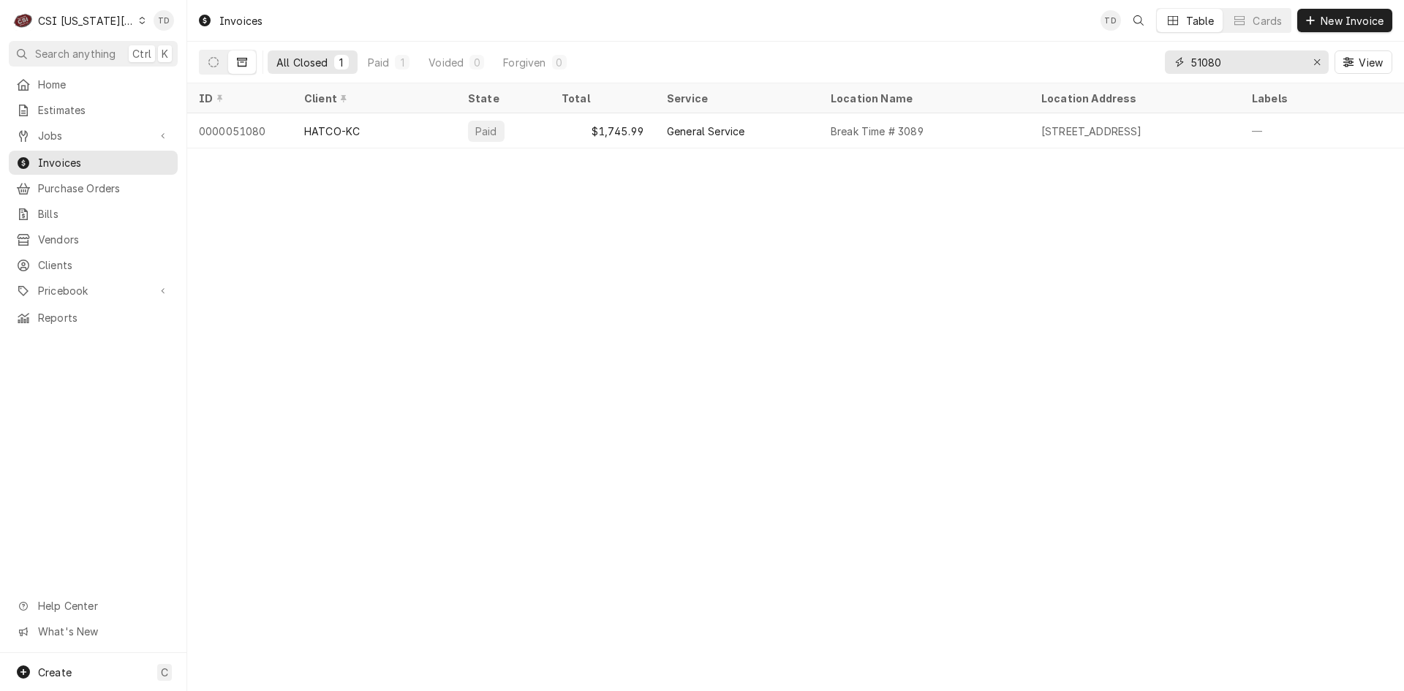
click at [1237, 68] on input "51080" at bounding box center [1246, 61] width 110 height 23
click at [1219, 64] on input "51144" at bounding box center [1246, 61] width 110 height 23
click at [1214, 64] on input "51155" at bounding box center [1246, 61] width 110 height 23
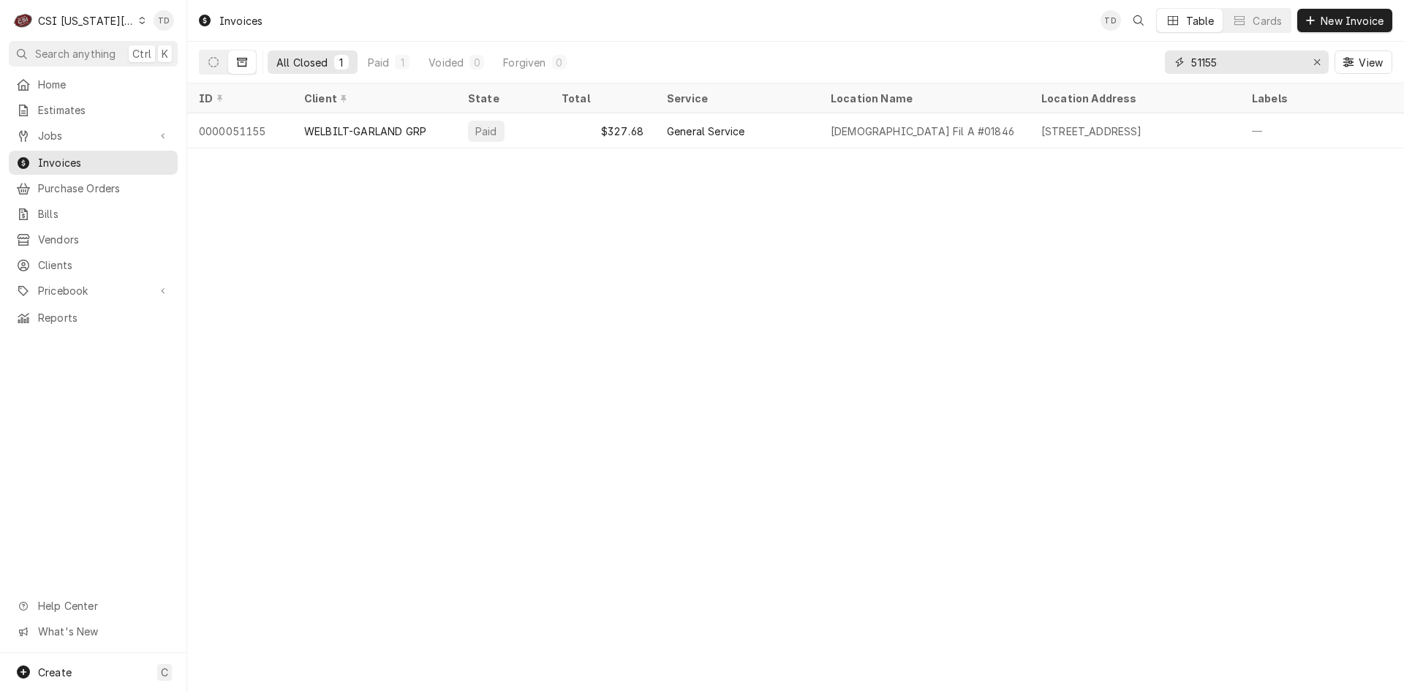
click at [1214, 64] on input "51155" at bounding box center [1246, 61] width 110 height 23
click at [1214, 64] on input "51165" at bounding box center [1246, 61] width 110 height 23
click at [1222, 61] on input "51211" at bounding box center [1246, 61] width 110 height 23
click at [1223, 61] on input "51211" at bounding box center [1246, 61] width 110 height 23
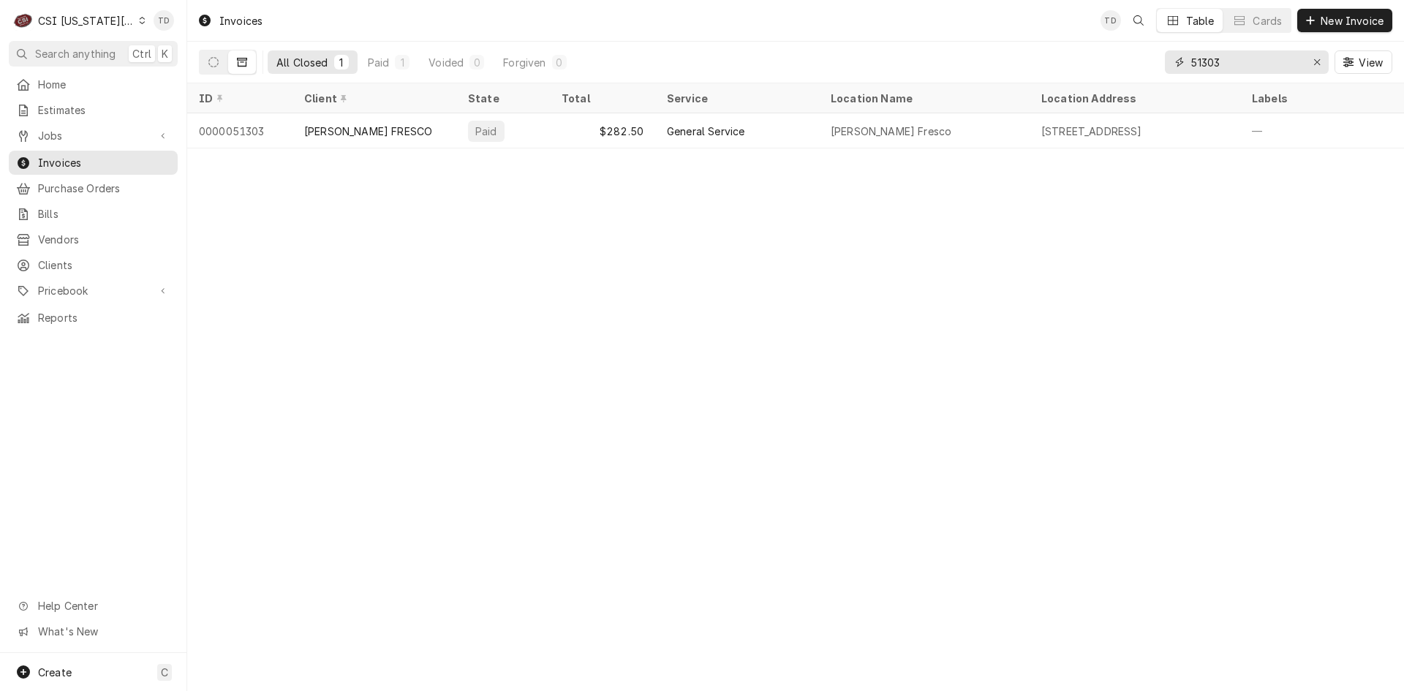
click at [1235, 66] on input "51303" at bounding box center [1246, 61] width 110 height 23
click at [1233, 66] on input "51303" at bounding box center [1246, 61] width 110 height 23
click at [1233, 65] on input "51303" at bounding box center [1246, 61] width 110 height 23
click at [1233, 65] on input "51368" at bounding box center [1246, 61] width 110 height 23
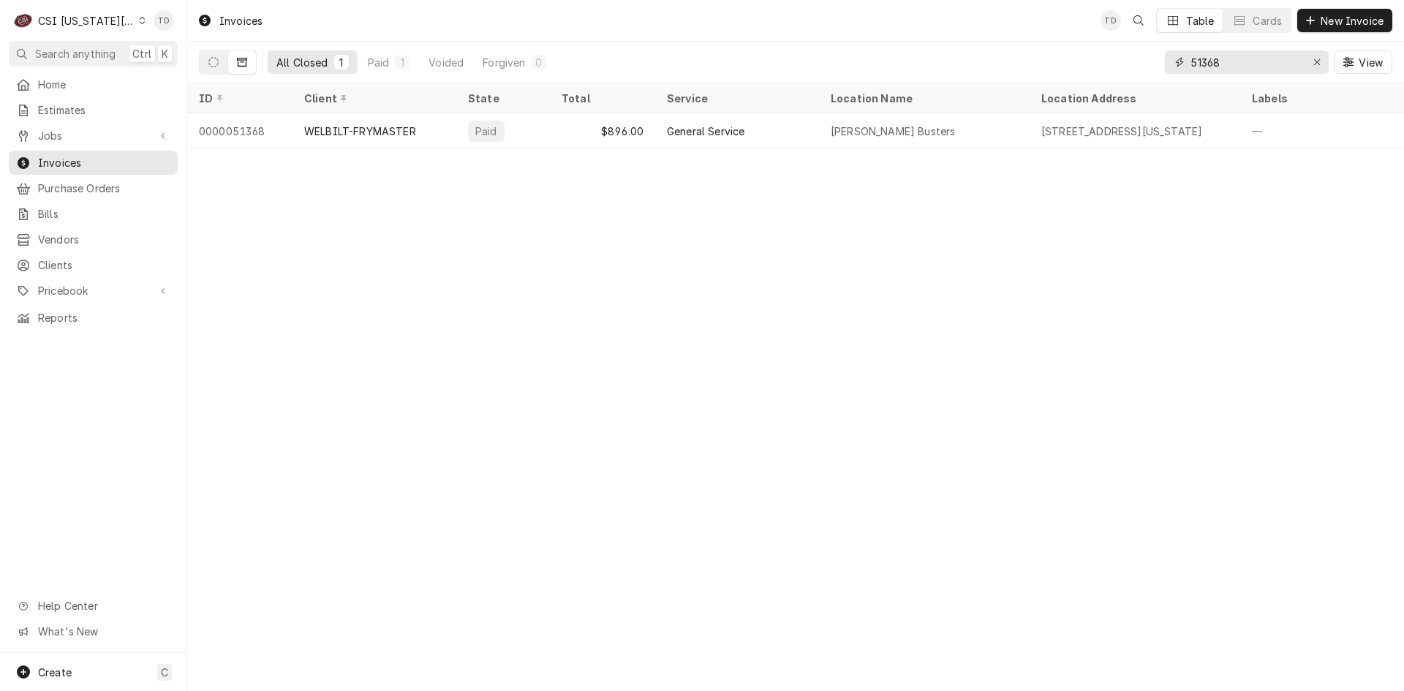
click at [1233, 65] on input "51368" at bounding box center [1246, 61] width 110 height 23
click at [1232, 64] on input "51369" at bounding box center [1246, 61] width 110 height 23
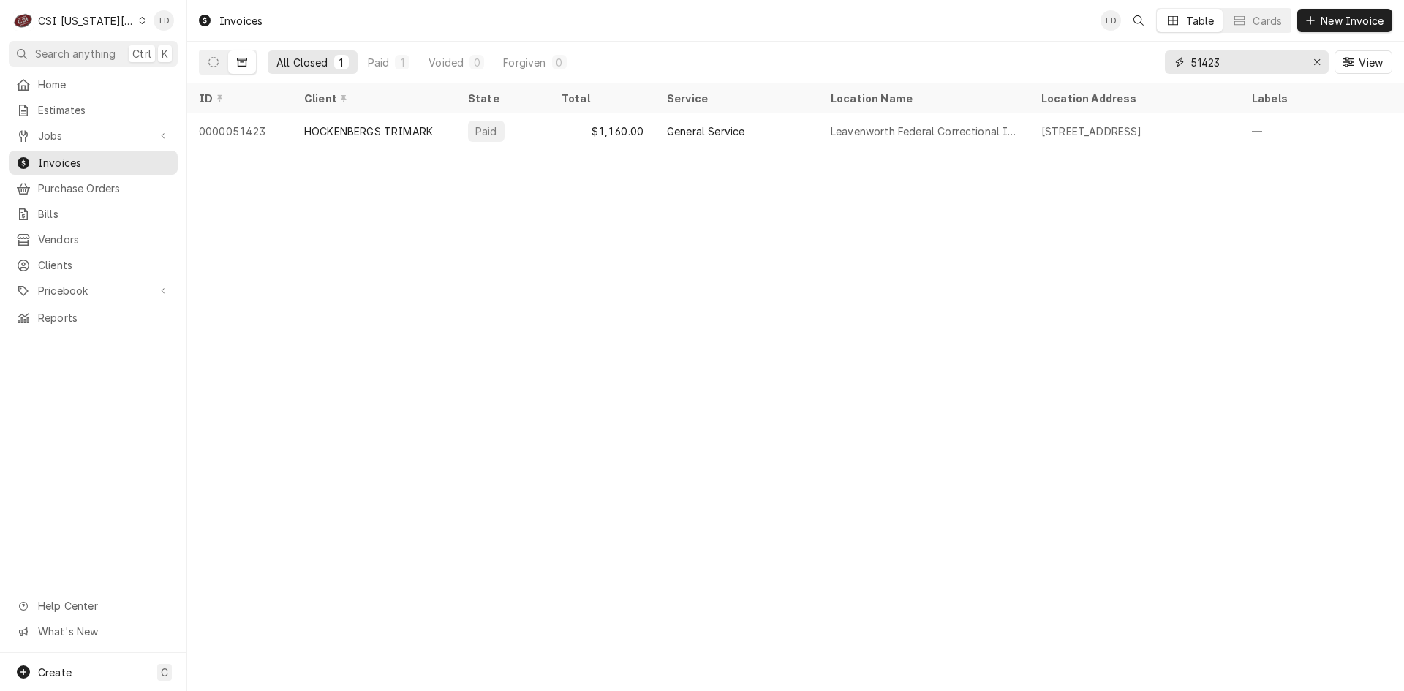
click at [1232, 64] on input "51423" at bounding box center [1246, 61] width 110 height 23
click at [1232, 64] on input "51554" at bounding box center [1246, 61] width 110 height 23
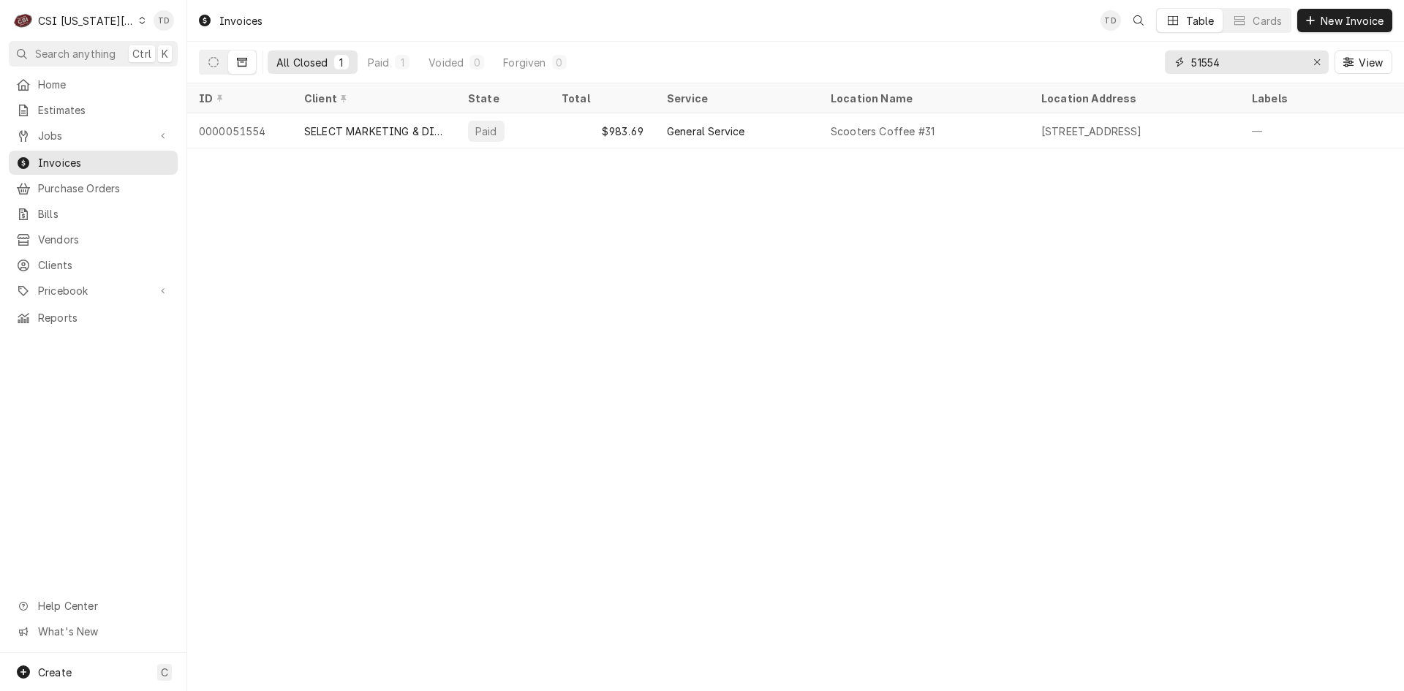
click at [1232, 64] on input "51554" at bounding box center [1246, 61] width 110 height 23
click at [1232, 64] on input "51580" at bounding box center [1246, 61] width 110 height 23
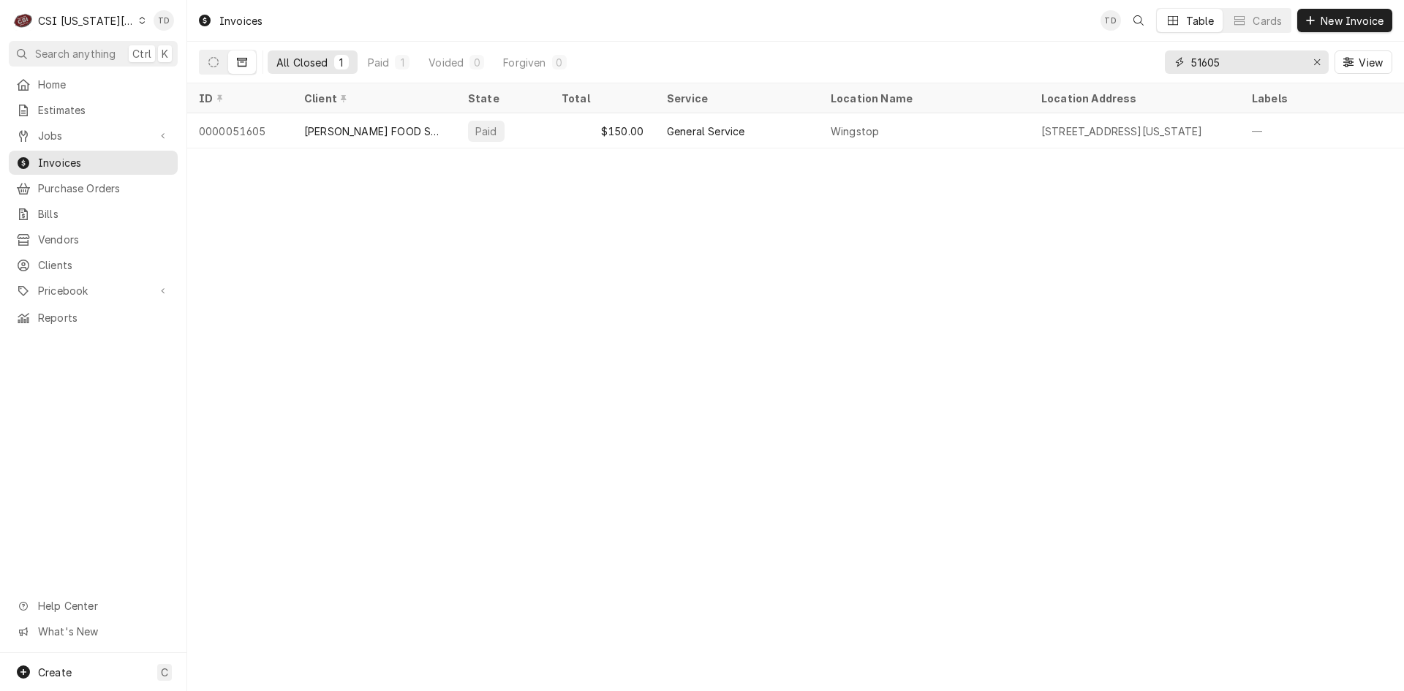
click at [1232, 64] on input "51605" at bounding box center [1246, 61] width 110 height 23
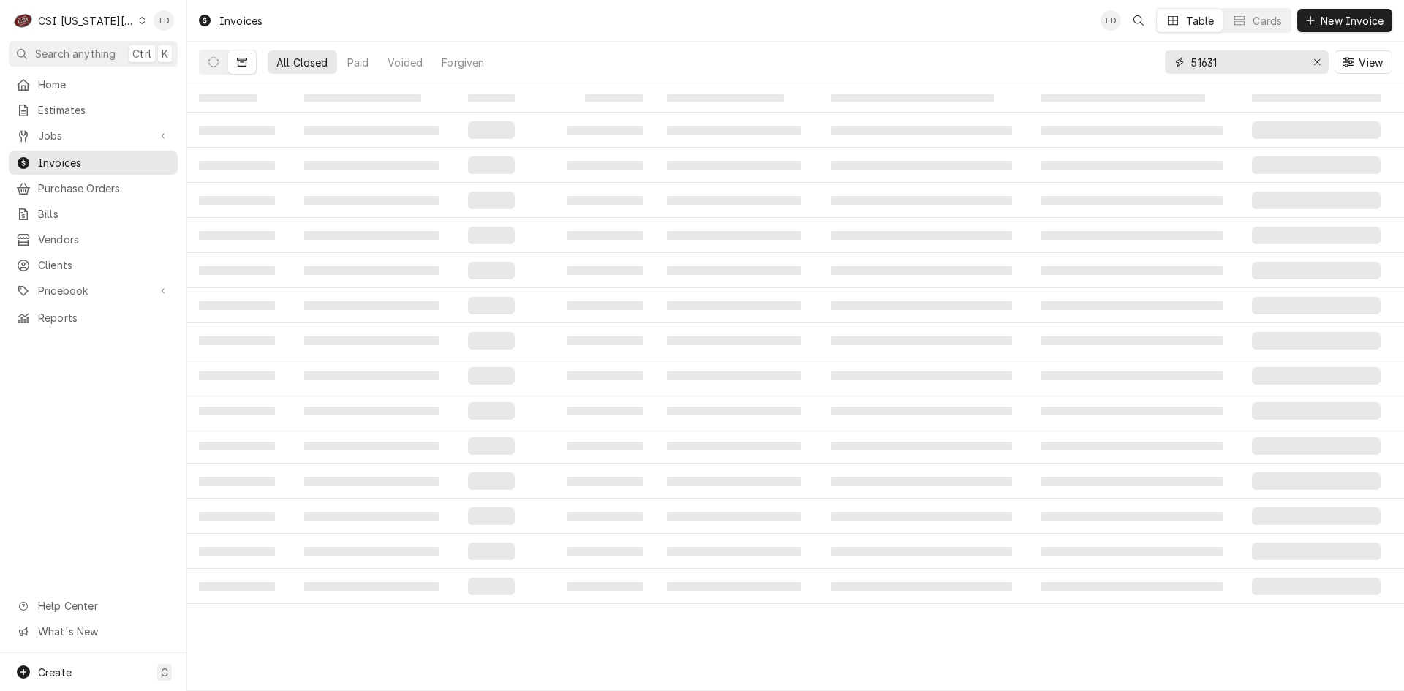
click at [1232, 64] on input "51631" at bounding box center [1246, 61] width 110 height 23
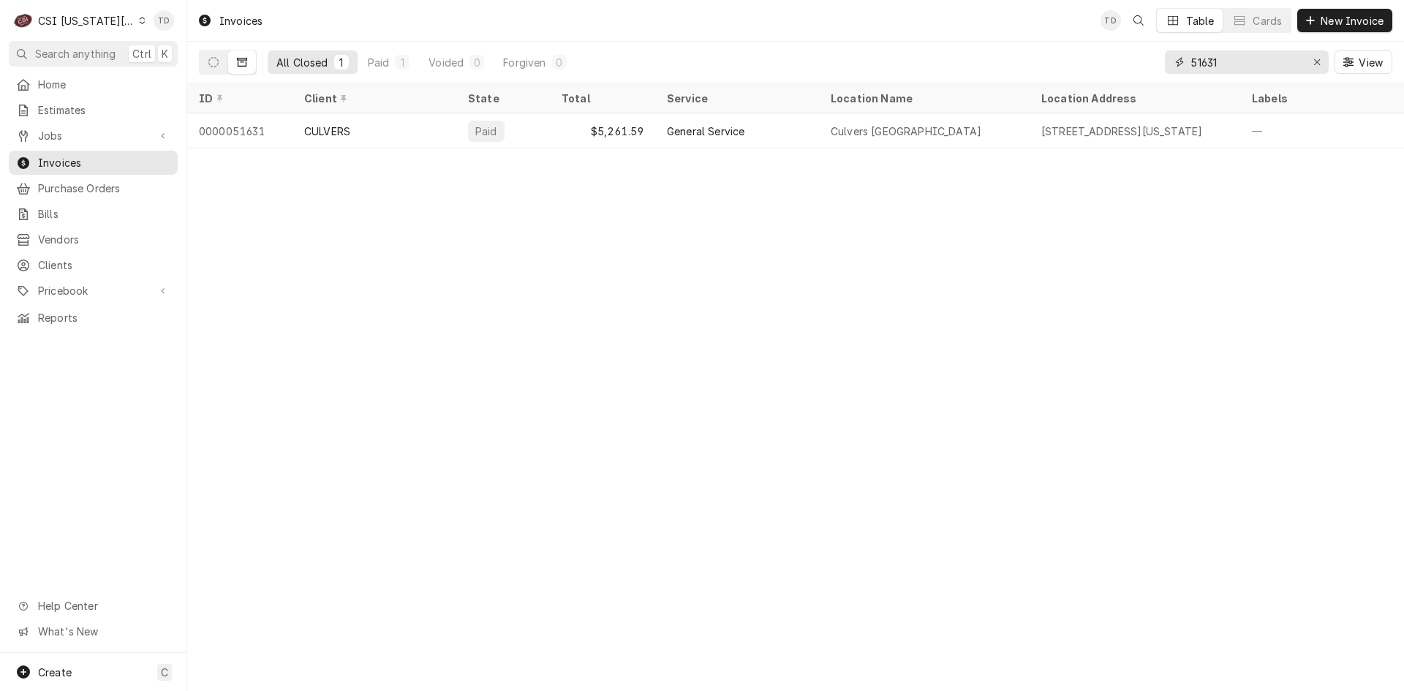
click at [1232, 64] on input "51631" at bounding box center [1246, 61] width 110 height 23
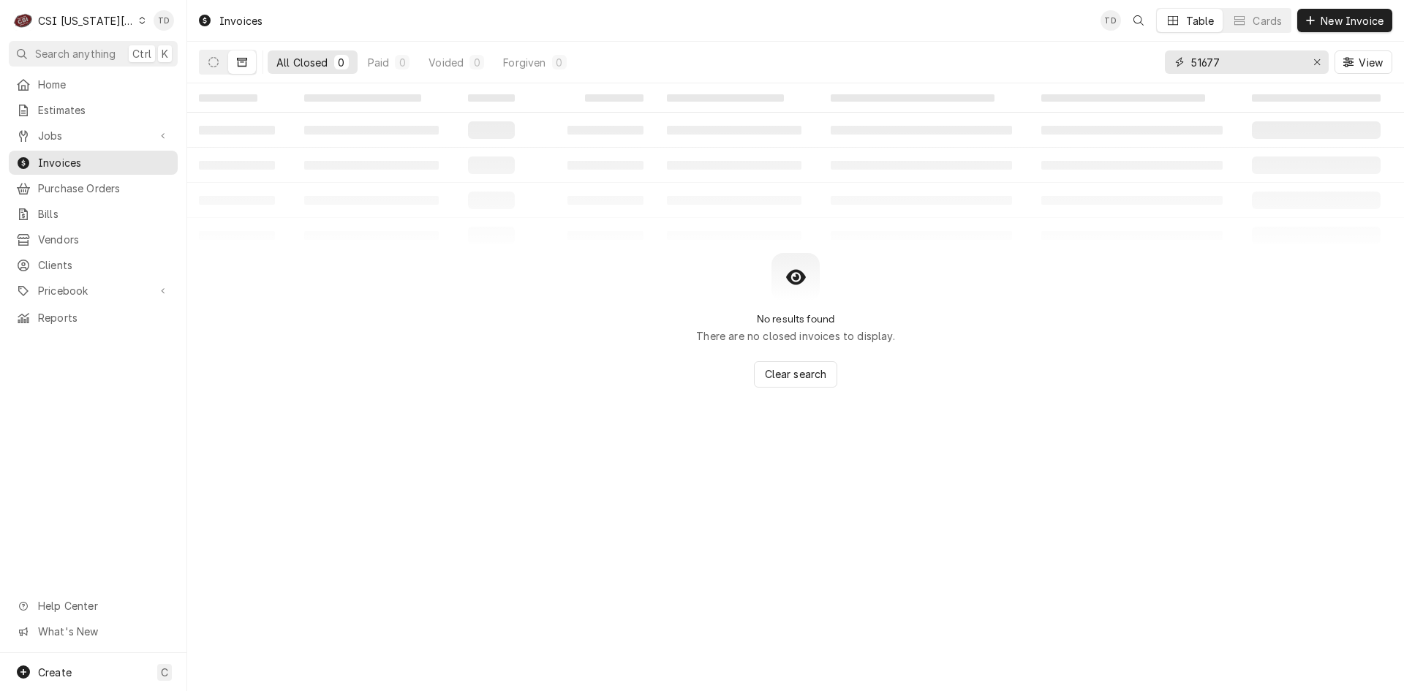
click at [1232, 64] on input "51677" at bounding box center [1246, 61] width 110 height 23
type input "300007"
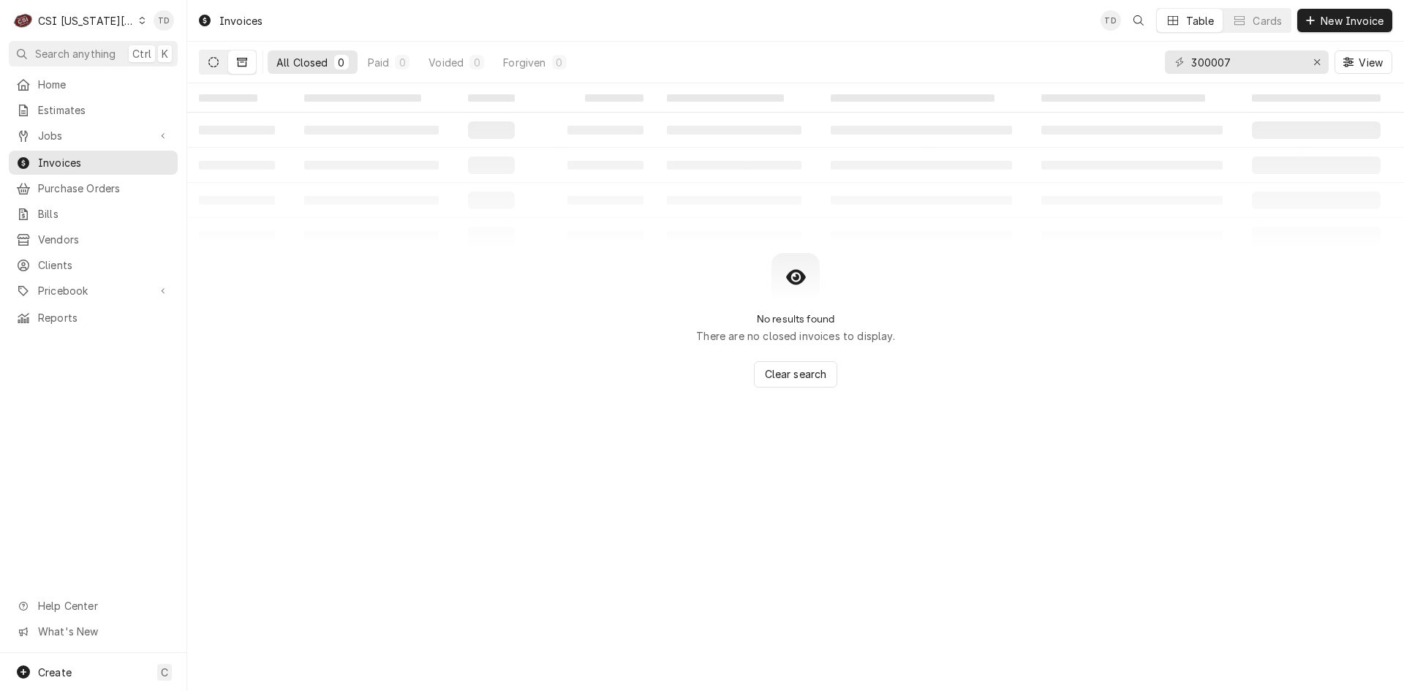
click at [219, 60] on button "Dynamic Content Wrapper" at bounding box center [214, 61] width 28 height 23
